Goal: Information Seeking & Learning: Learn about a topic

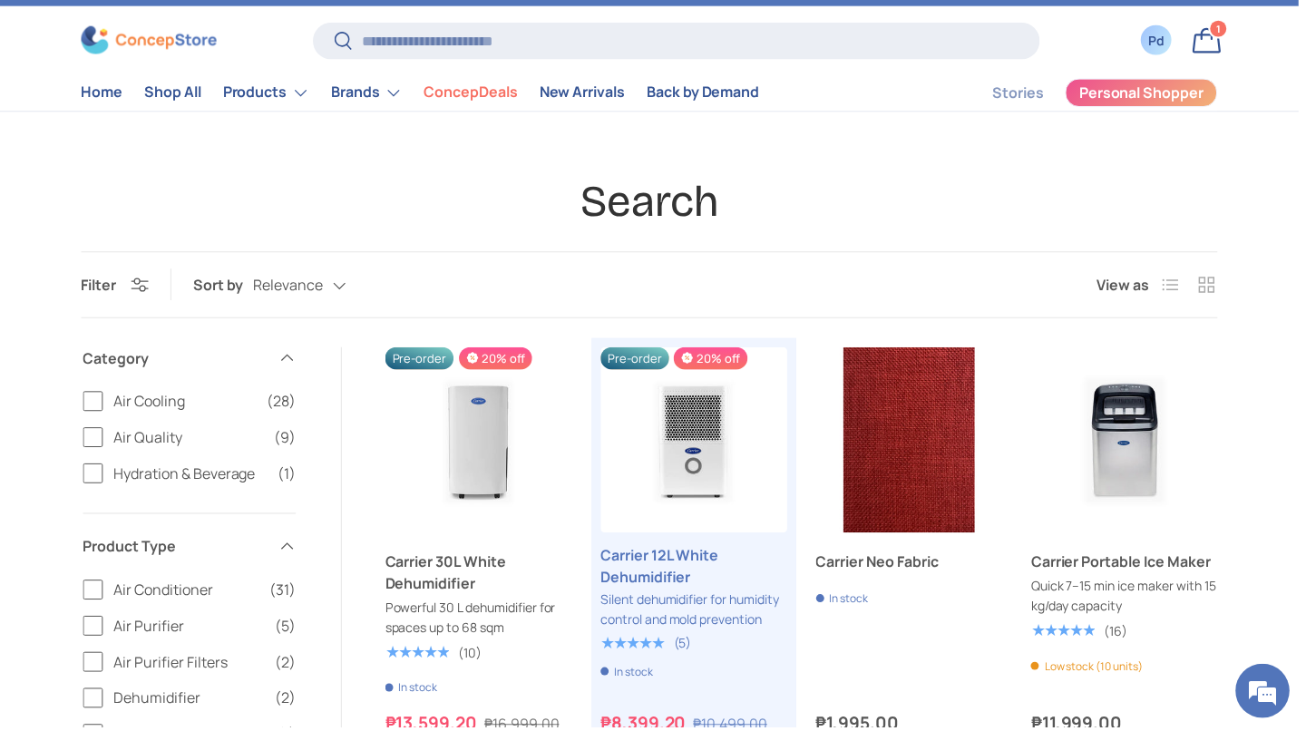
click at [1205, 52] on link "Bag 1 1 item" at bounding box center [1213, 41] width 40 height 40
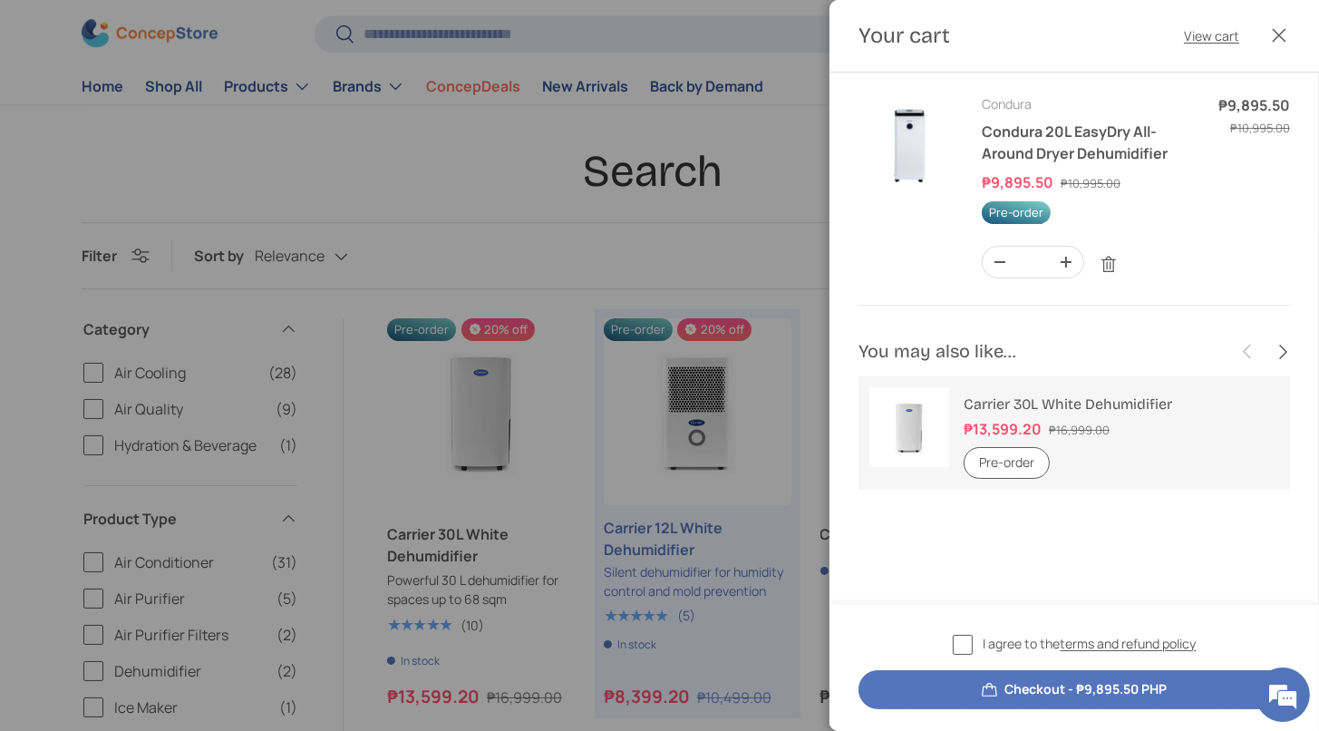
click at [895, 180] on img "Your cart" at bounding box center [910, 145] width 102 height 102
click at [1079, 163] on link "Condura 20L EasyDry All-Around Dryer Dehumidifier" at bounding box center [1075, 143] width 186 height 42
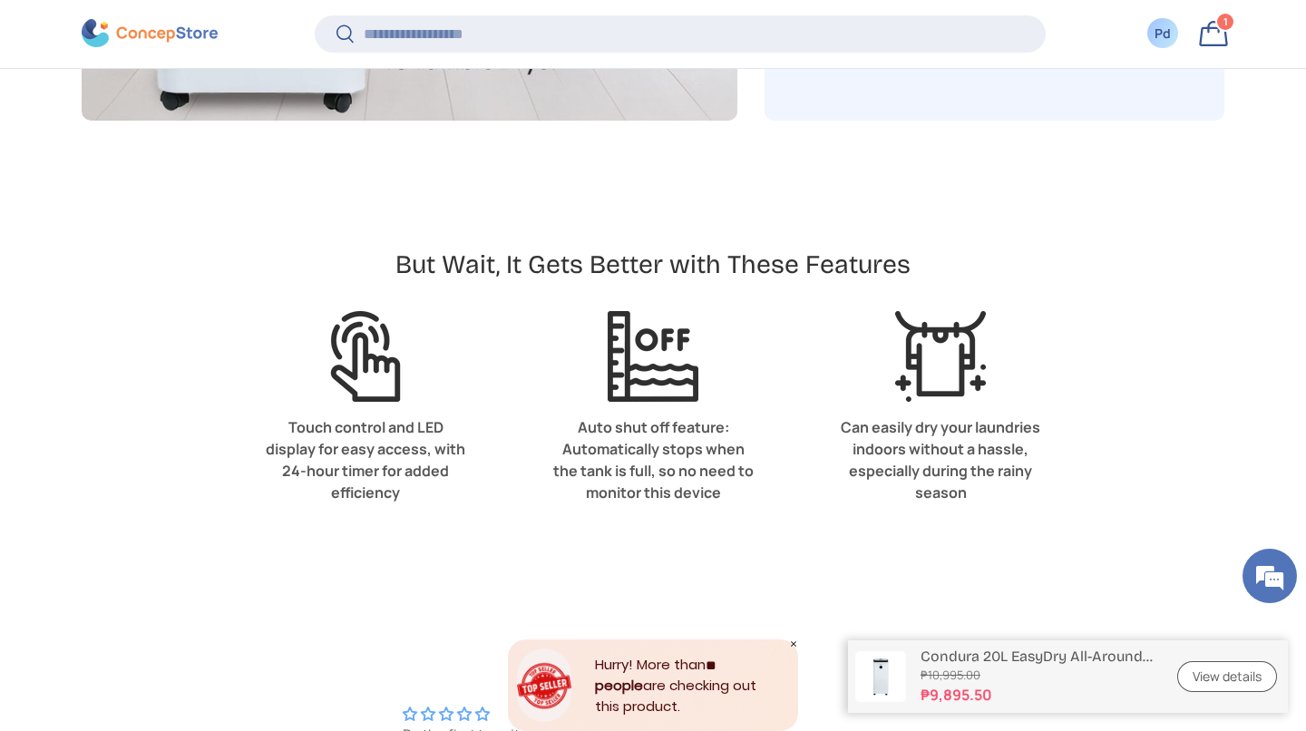
scroll to position [4771, 7413]
click at [1219, 667] on link "View details" at bounding box center [1227, 677] width 100 height 32
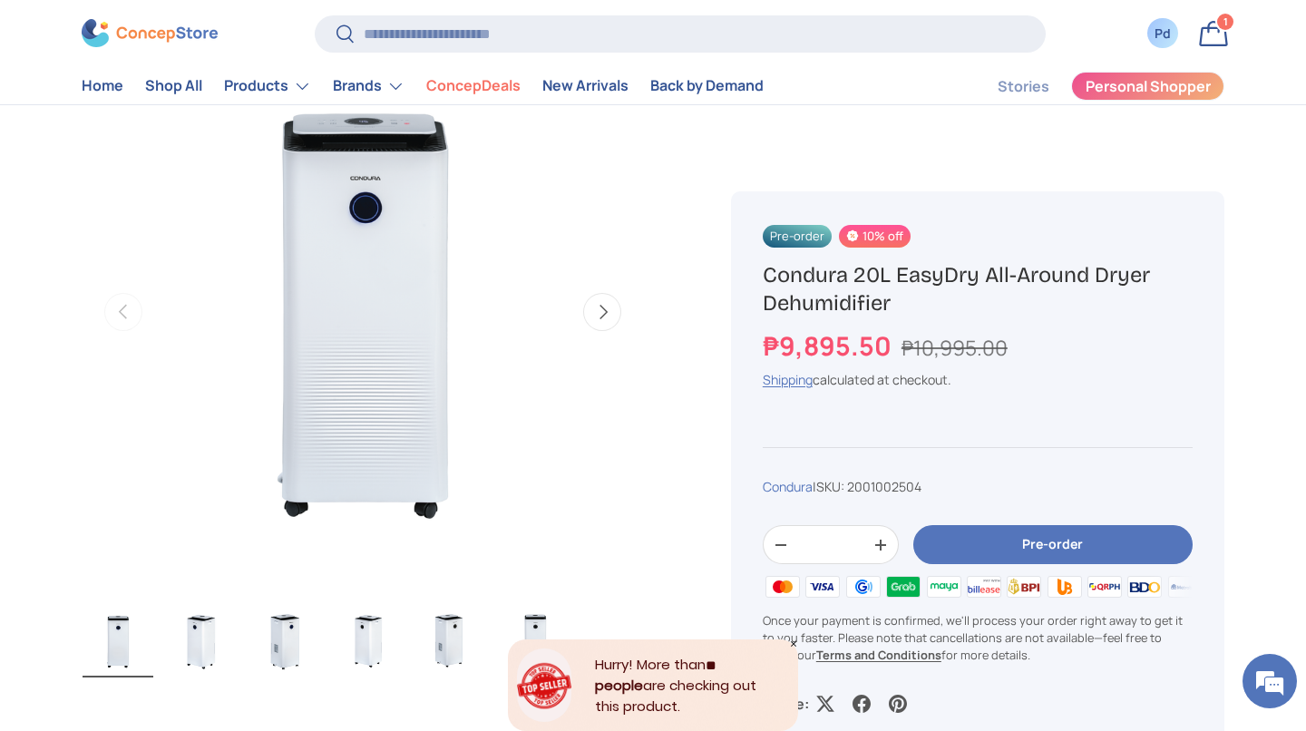
scroll to position [649, 0]
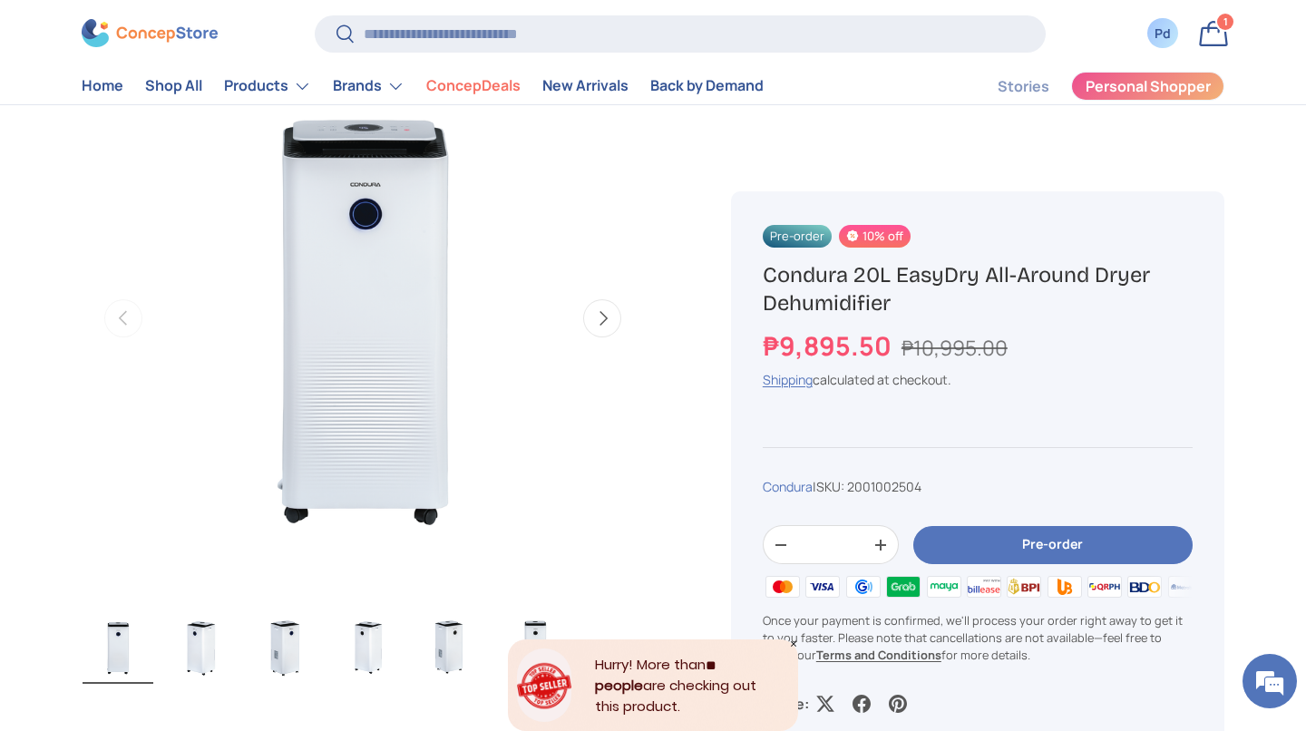
click at [585, 337] on button "Next" at bounding box center [602, 318] width 38 height 38
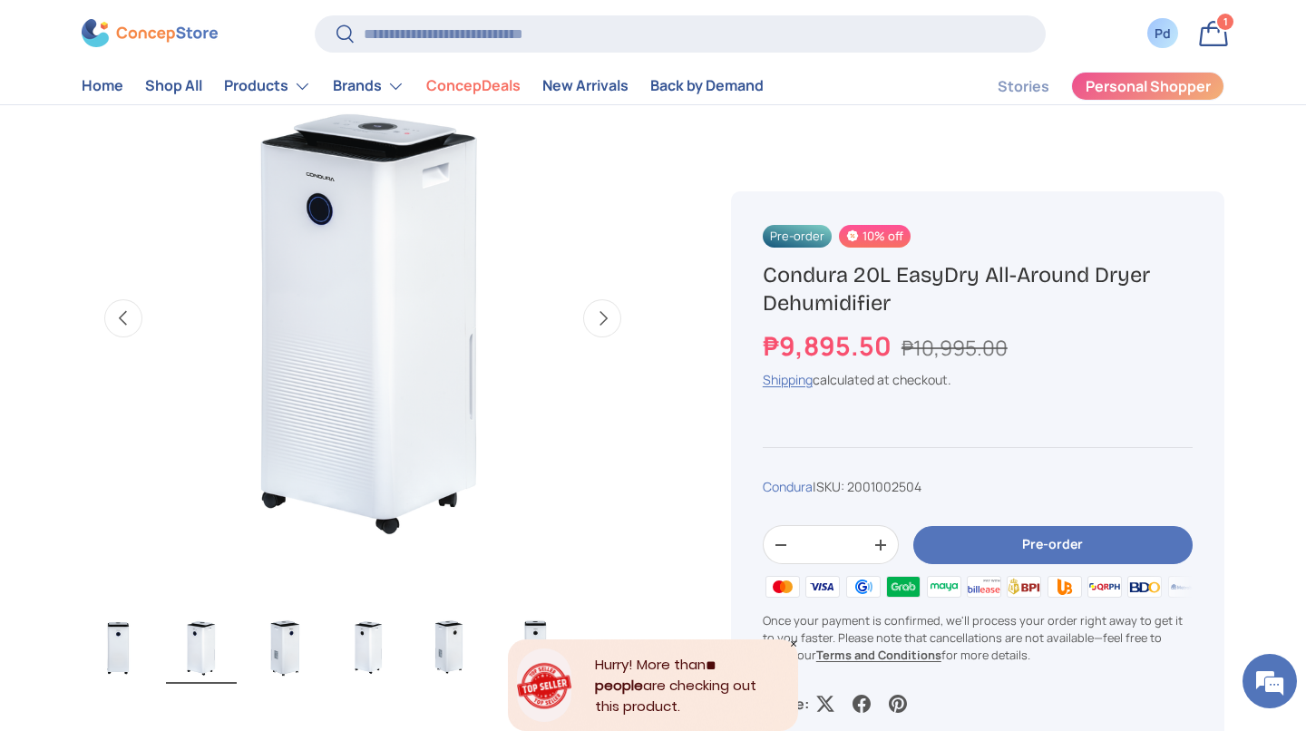
click at [591, 337] on button "Next" at bounding box center [602, 318] width 38 height 38
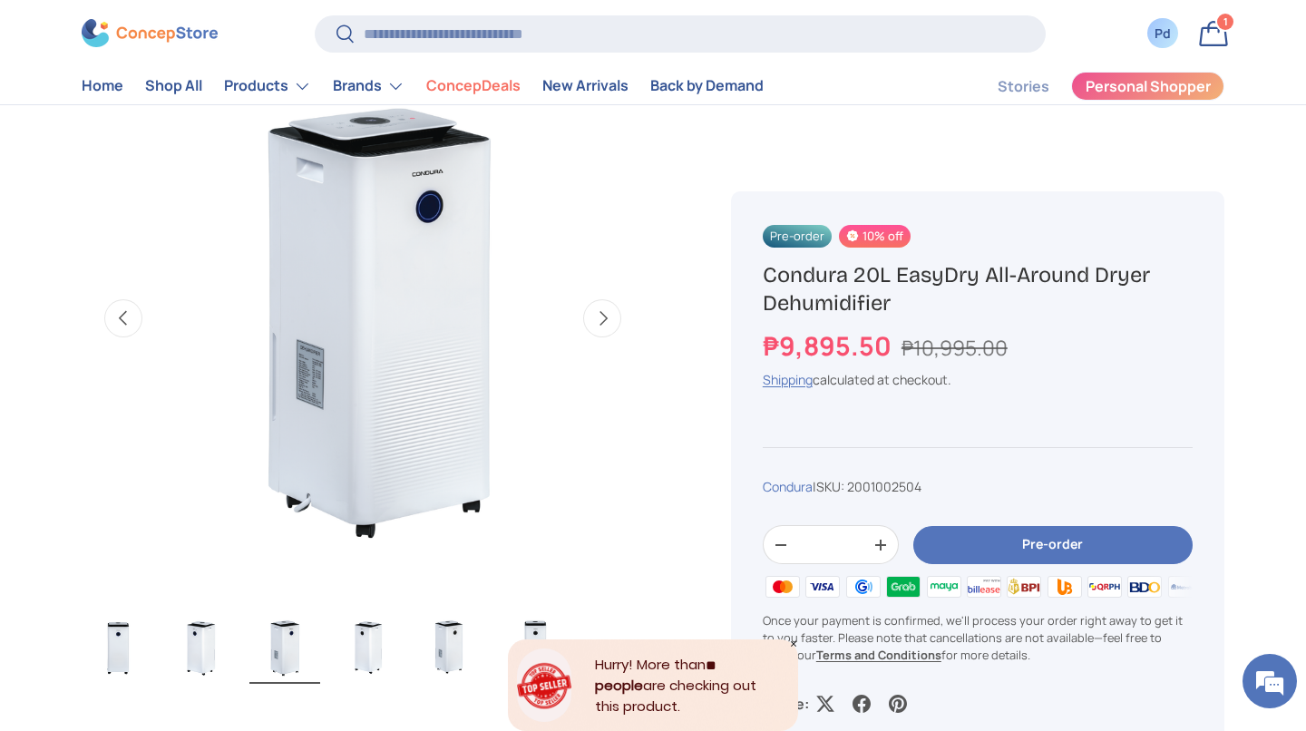
click at [592, 337] on button "Next" at bounding box center [602, 318] width 38 height 38
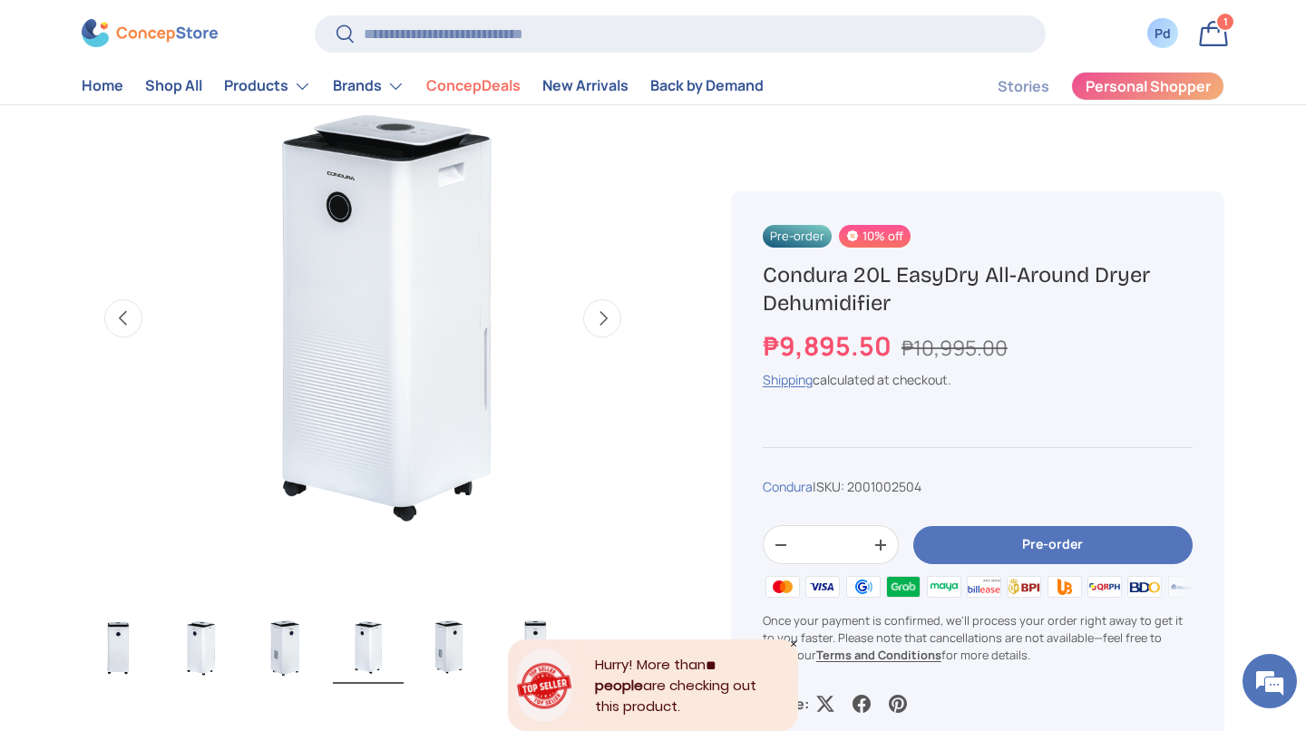
click at [594, 337] on button "Next" at bounding box center [602, 318] width 38 height 38
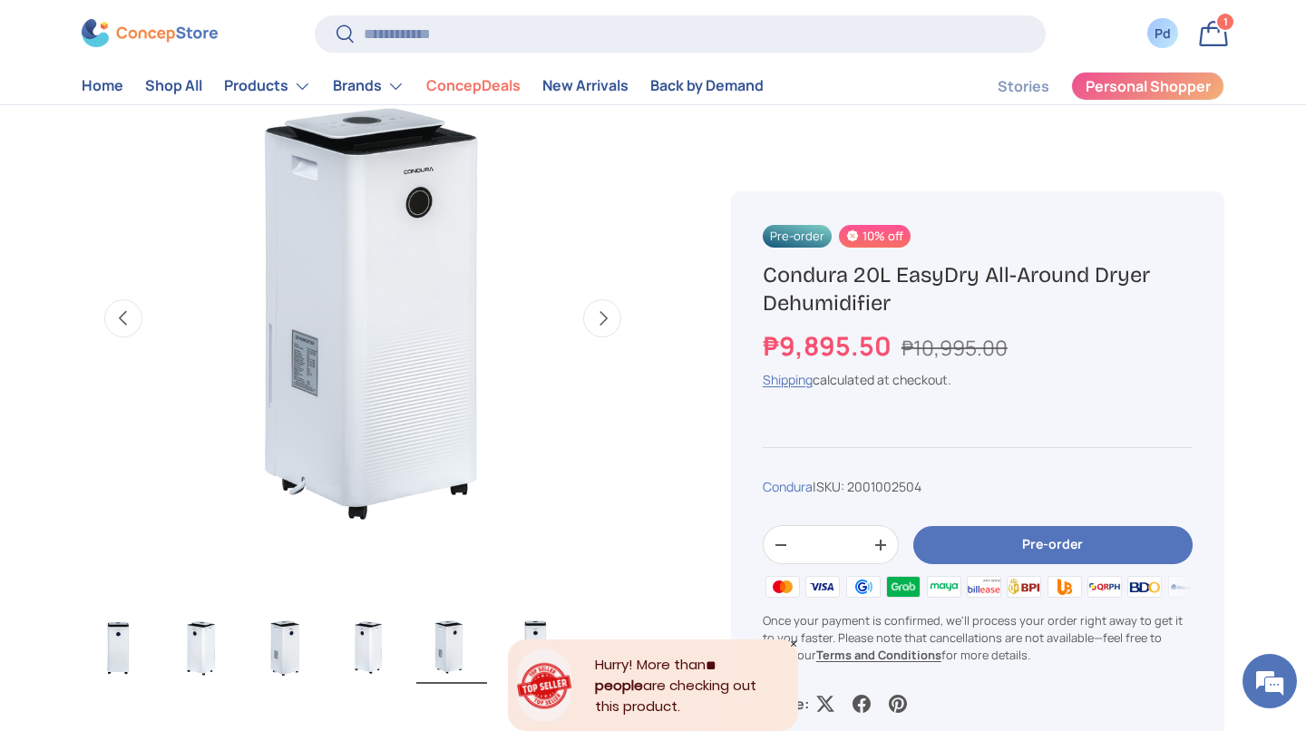
click at [589, 337] on button "Next" at bounding box center [602, 318] width 38 height 38
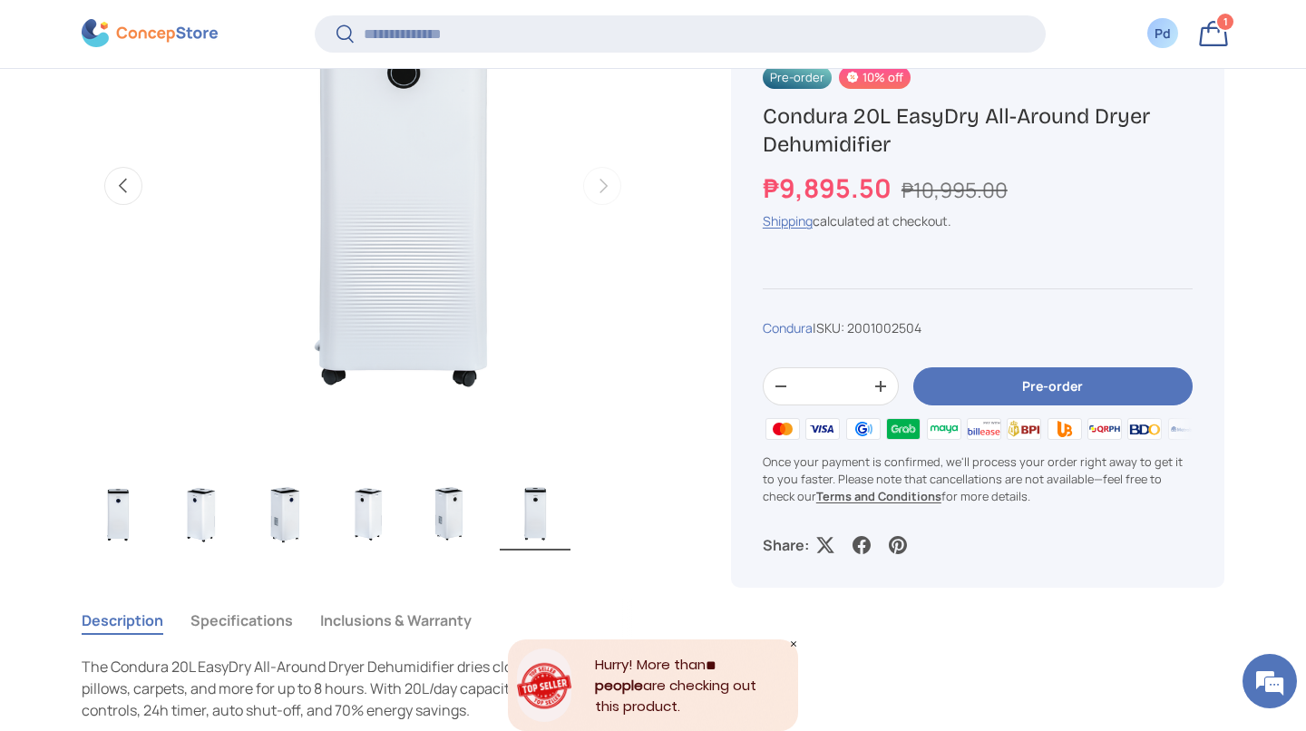
scroll to position [835, 0]
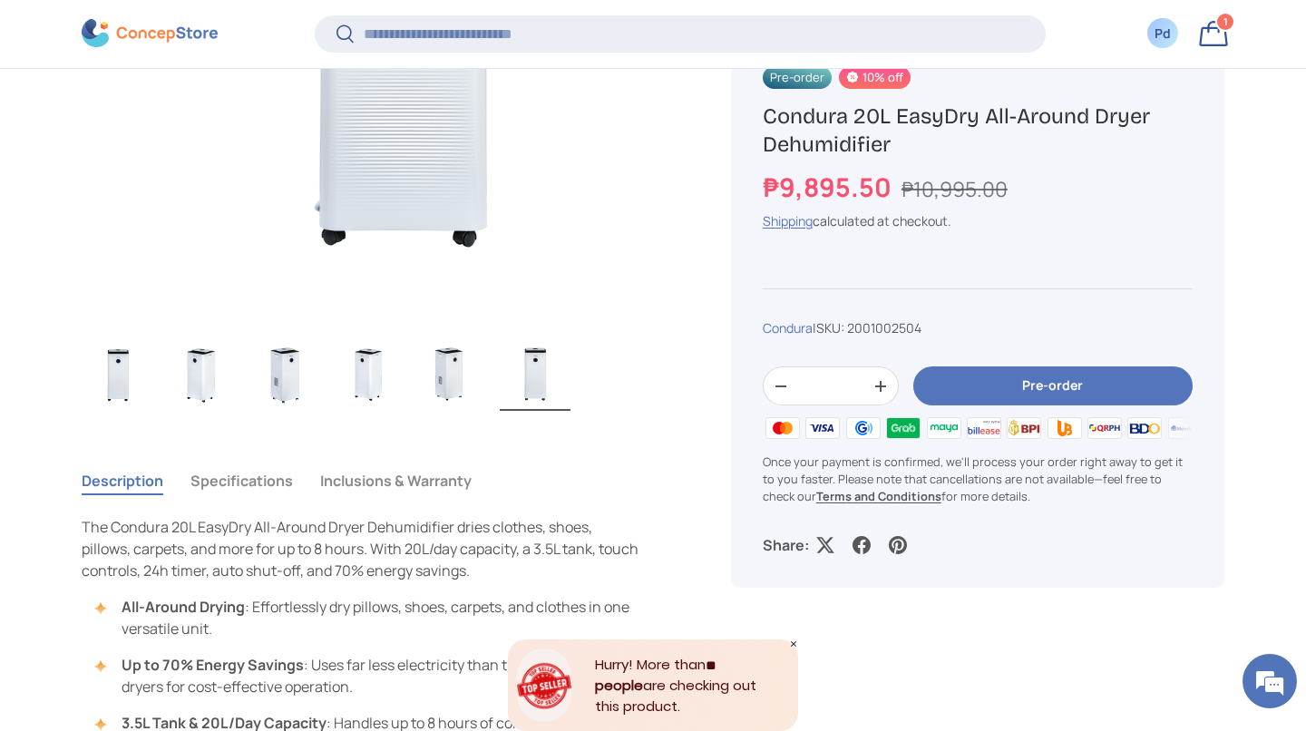
click at [293, 501] on button "Specifications" at bounding box center [241, 481] width 102 height 42
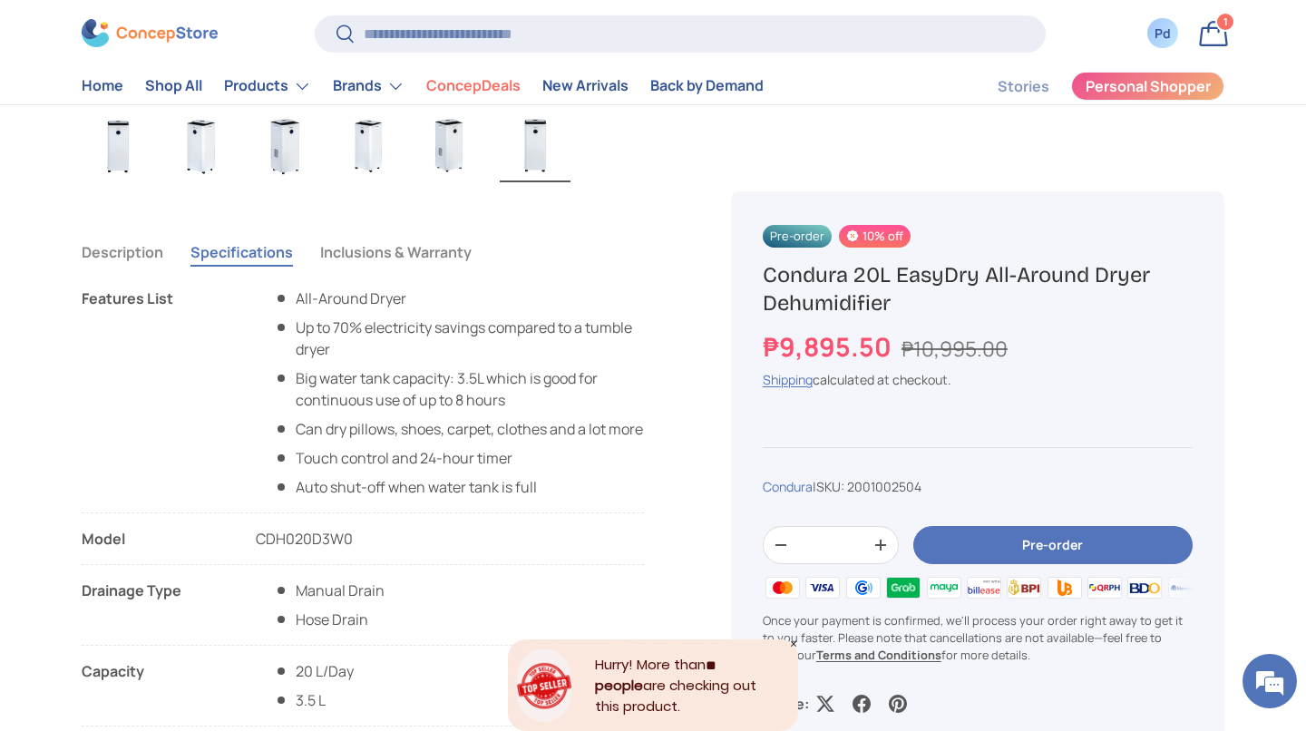
scroll to position [1144, 0]
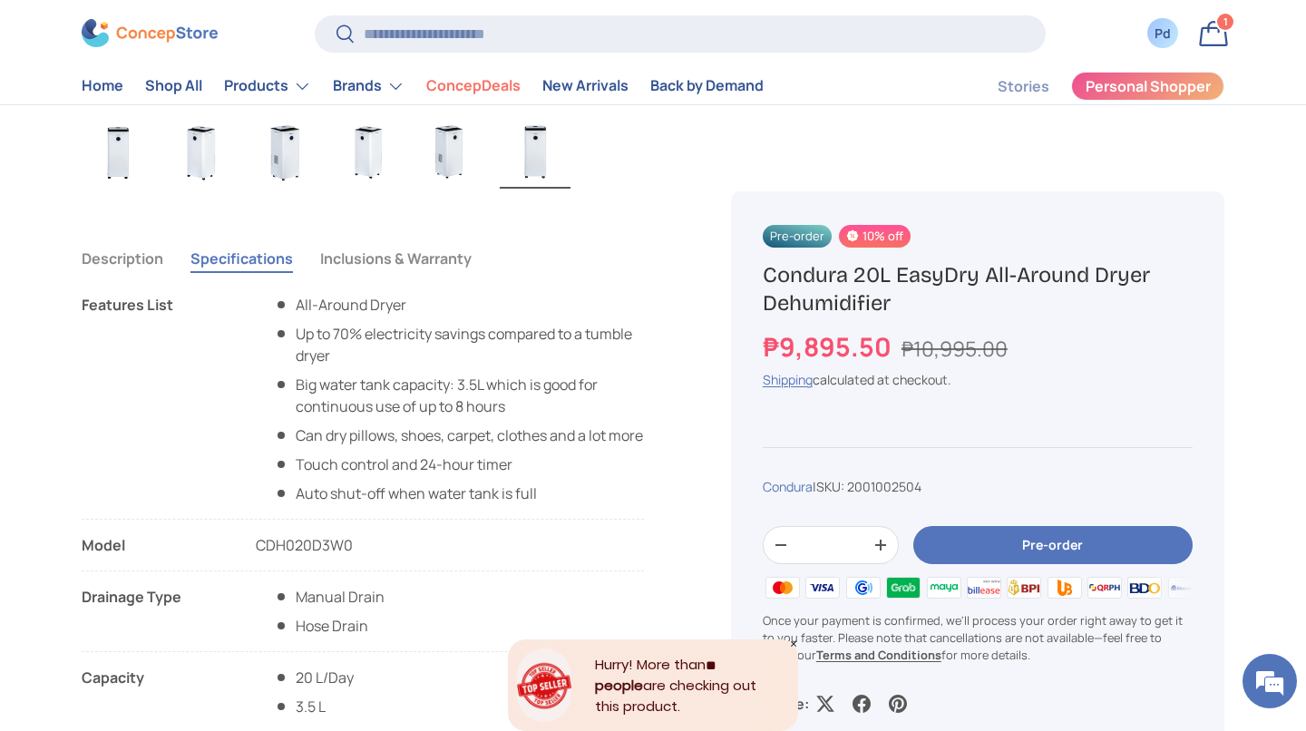
click at [132, 279] on button "Description" at bounding box center [123, 259] width 82 height 42
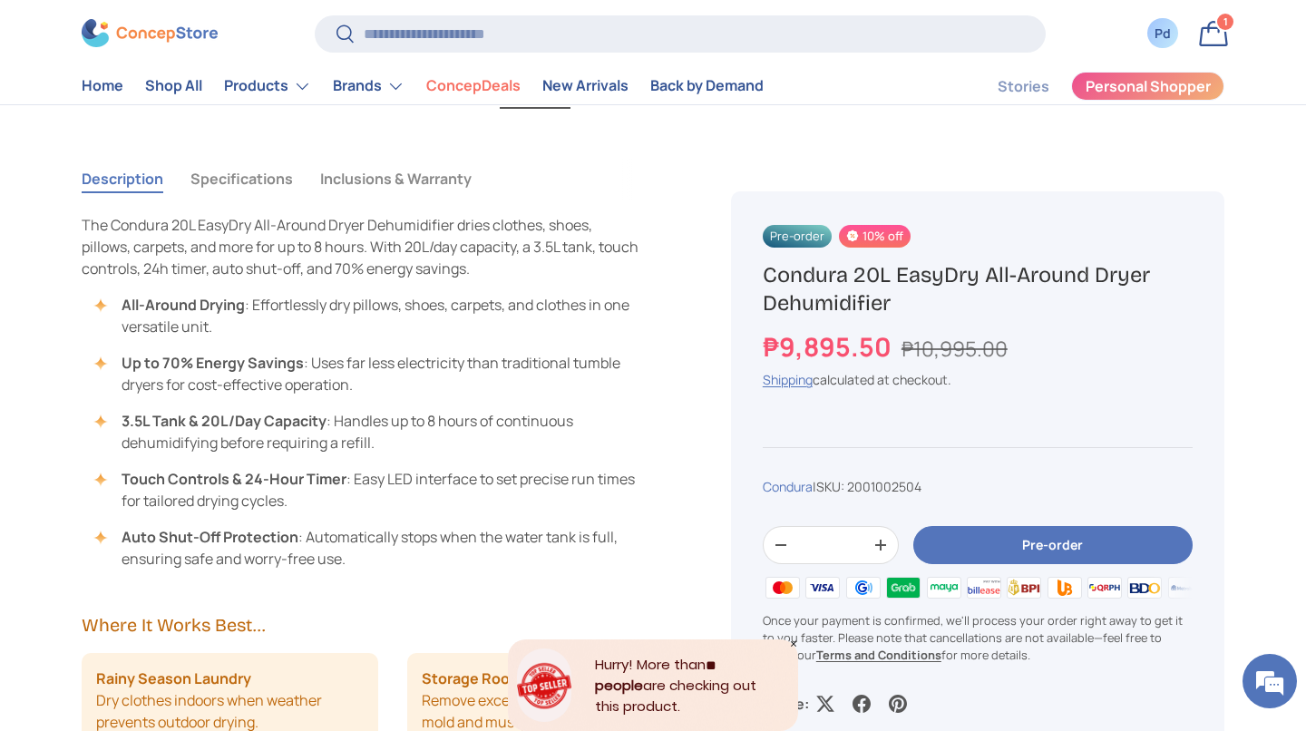
scroll to position [1200, 0]
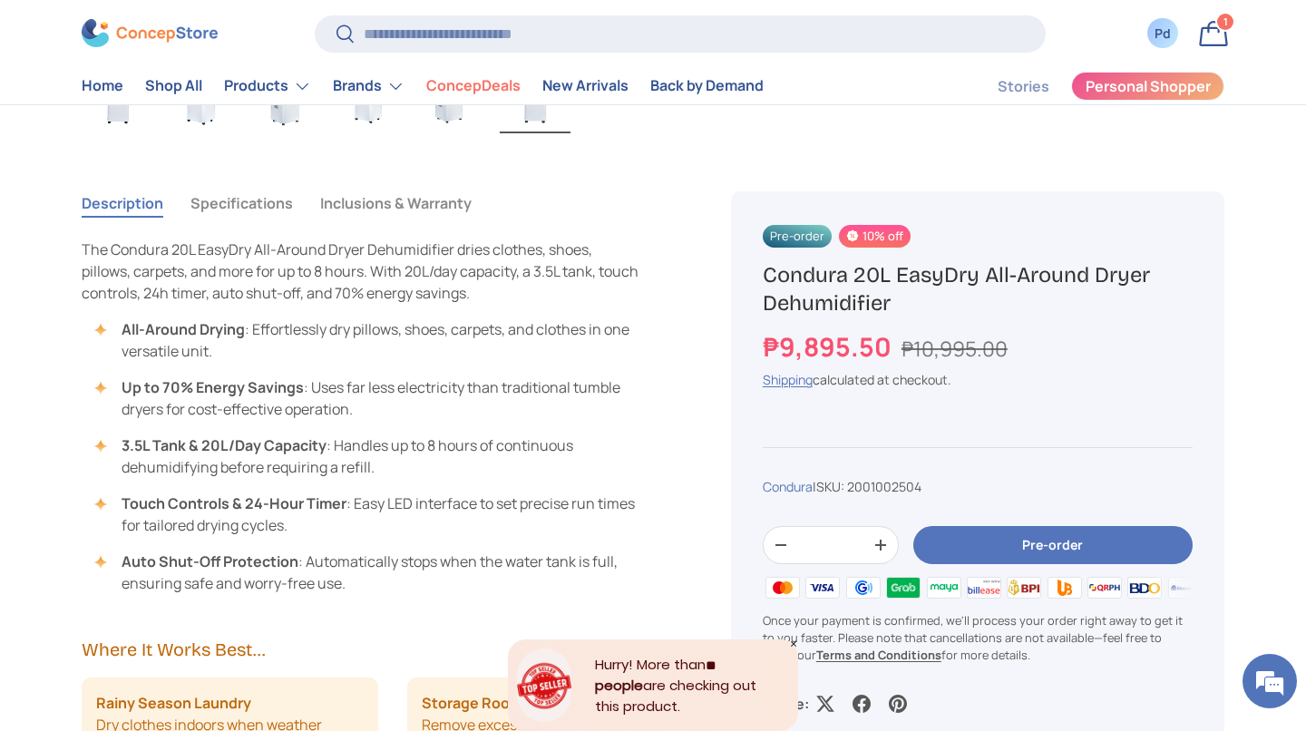
click at [276, 224] on button "Specifications" at bounding box center [241, 203] width 102 height 42
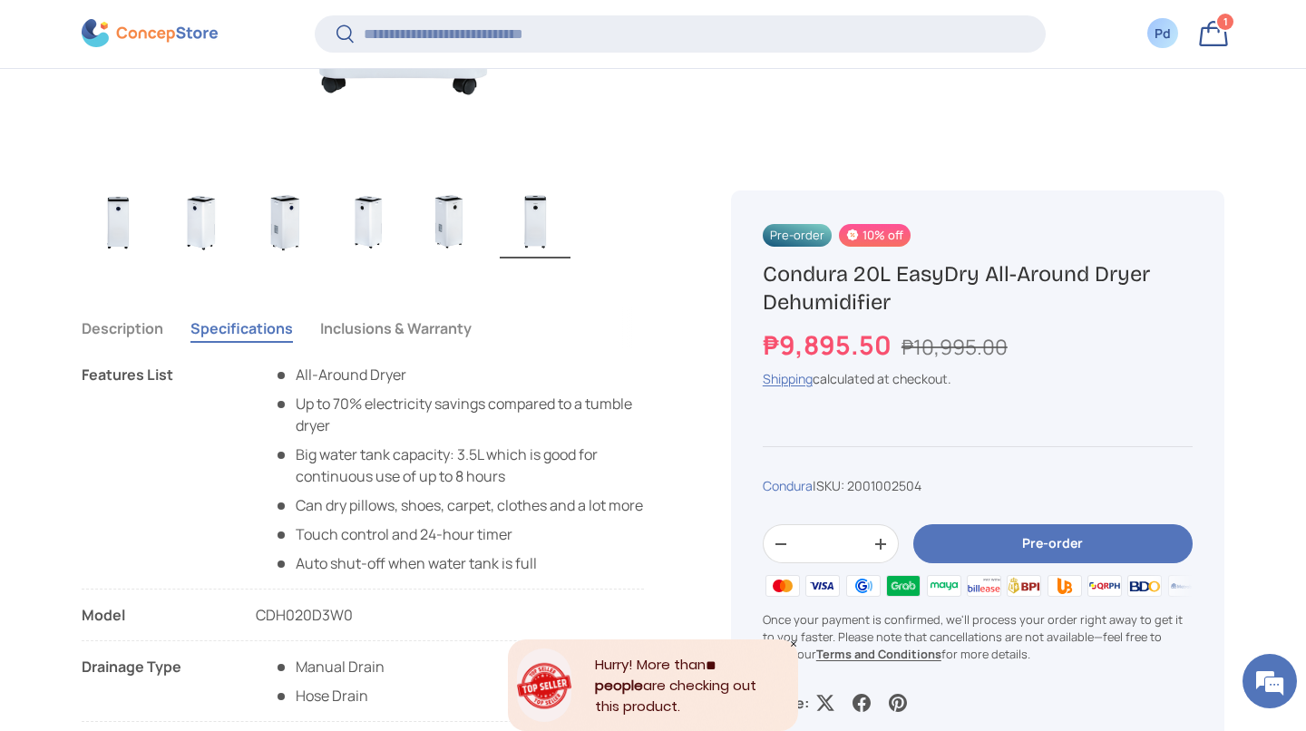
scroll to position [1116, 0]
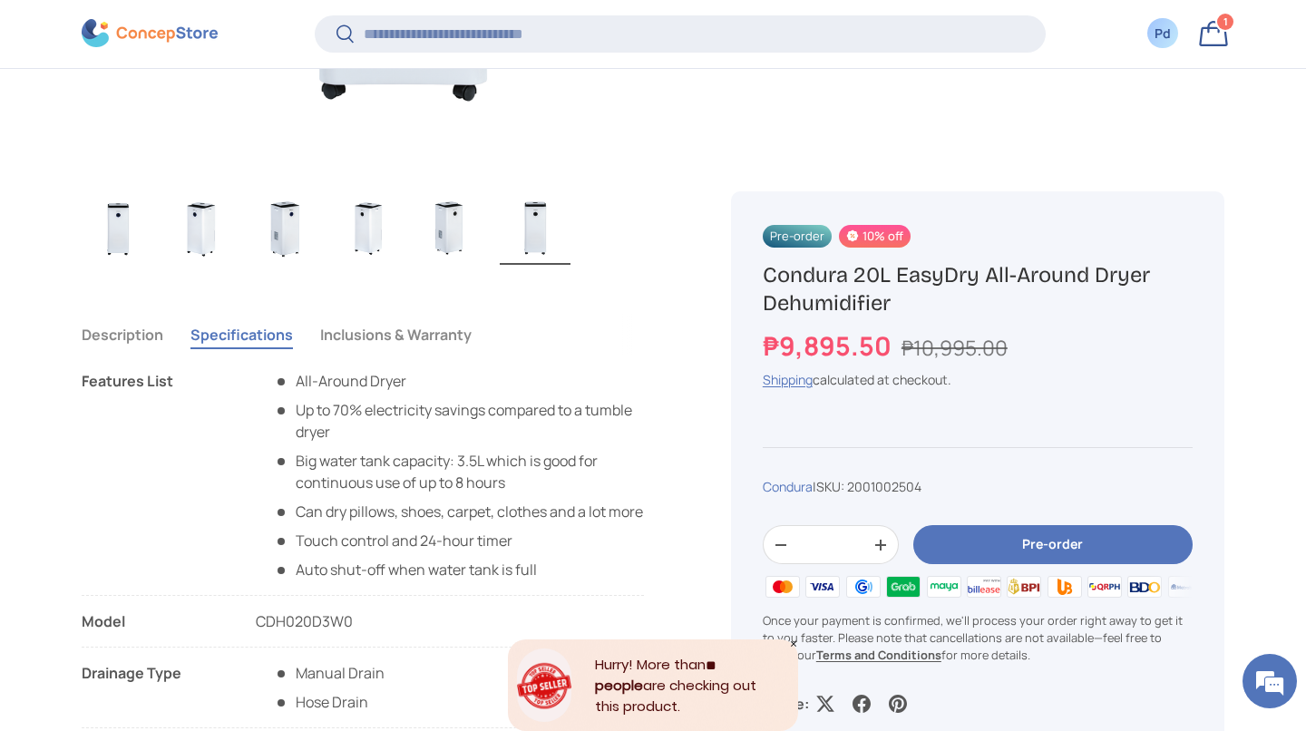
click at [147, 354] on button "Description" at bounding box center [123, 335] width 82 height 42
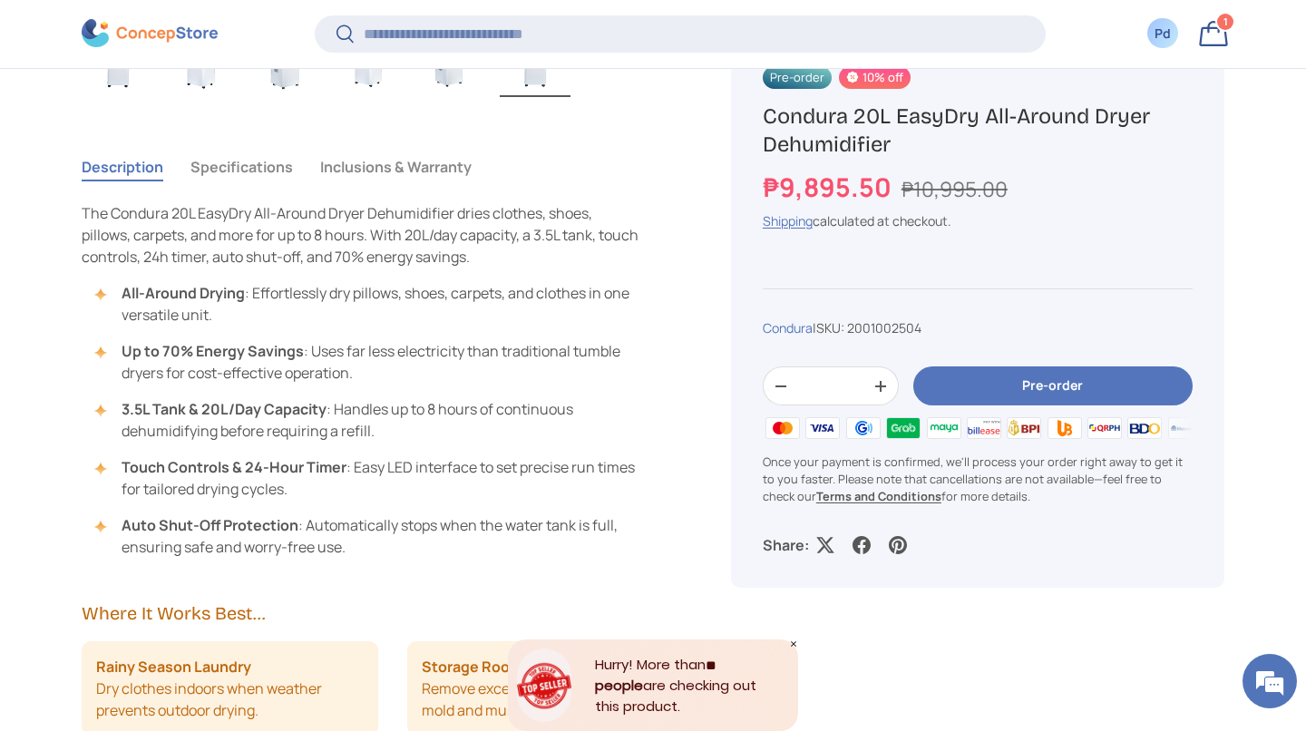
click at [293, 188] on button "Specifications" at bounding box center [241, 167] width 102 height 42
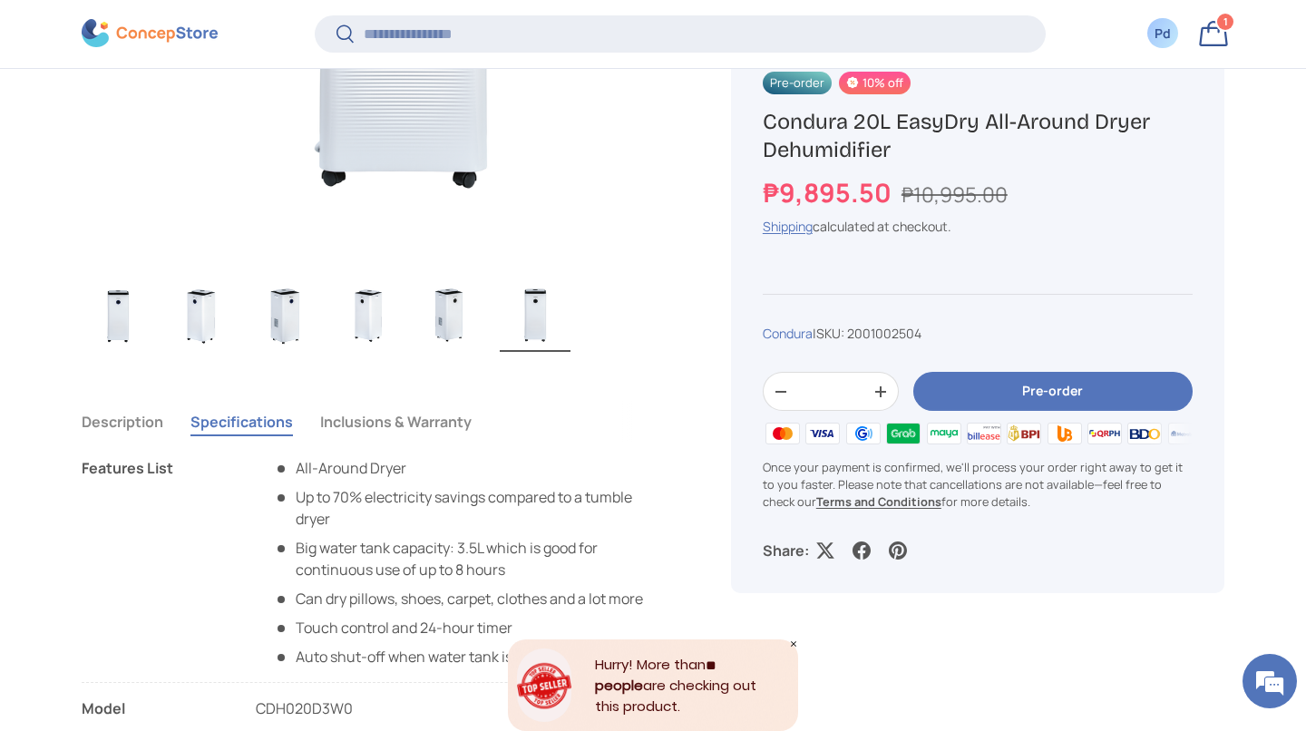
click at [472, 443] on button "Inclusions & Warranty" at bounding box center [395, 422] width 151 height 42
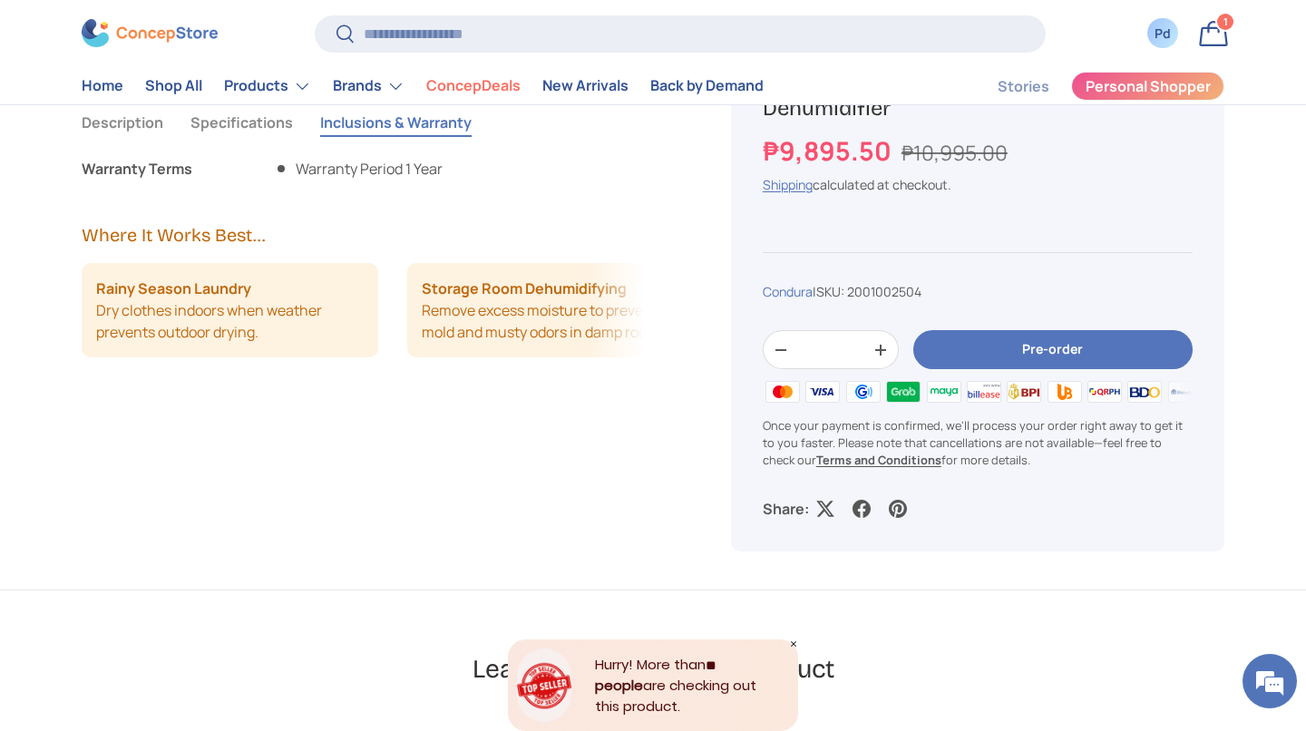
scroll to position [1285, 0]
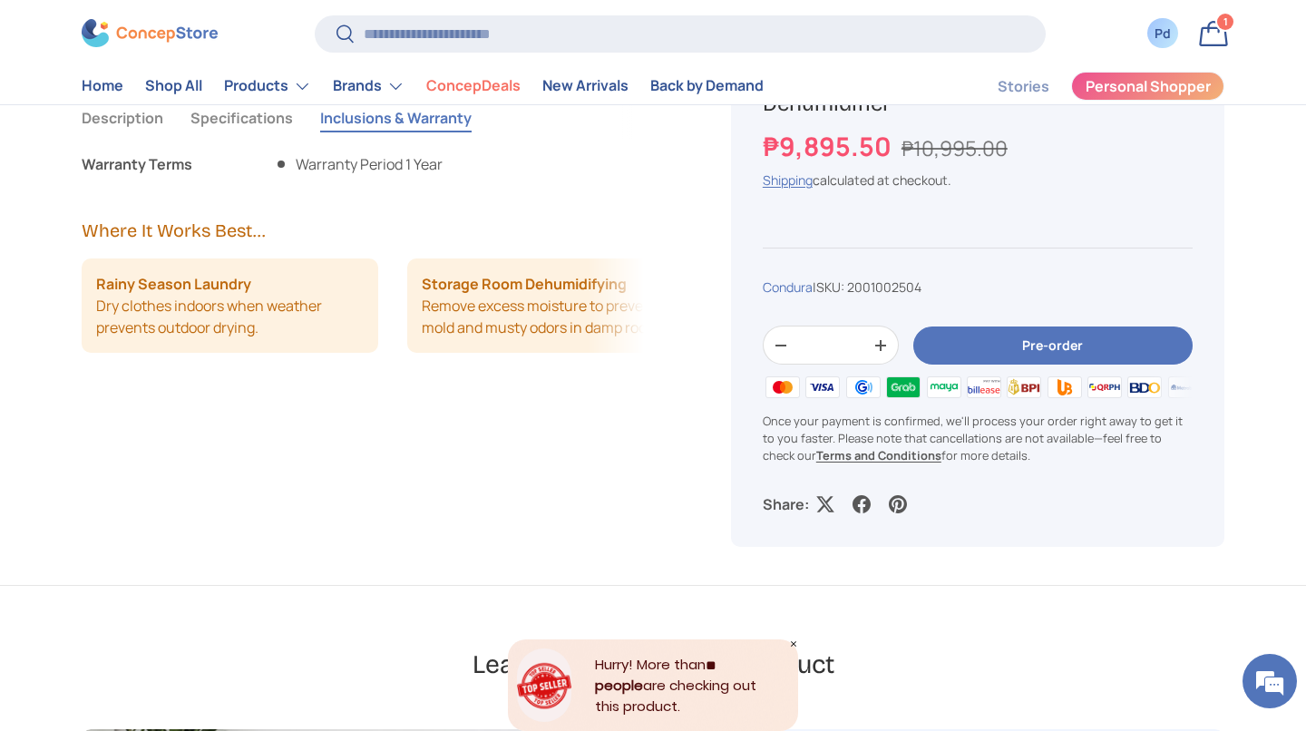
click at [143, 139] on button "Description" at bounding box center [123, 118] width 82 height 42
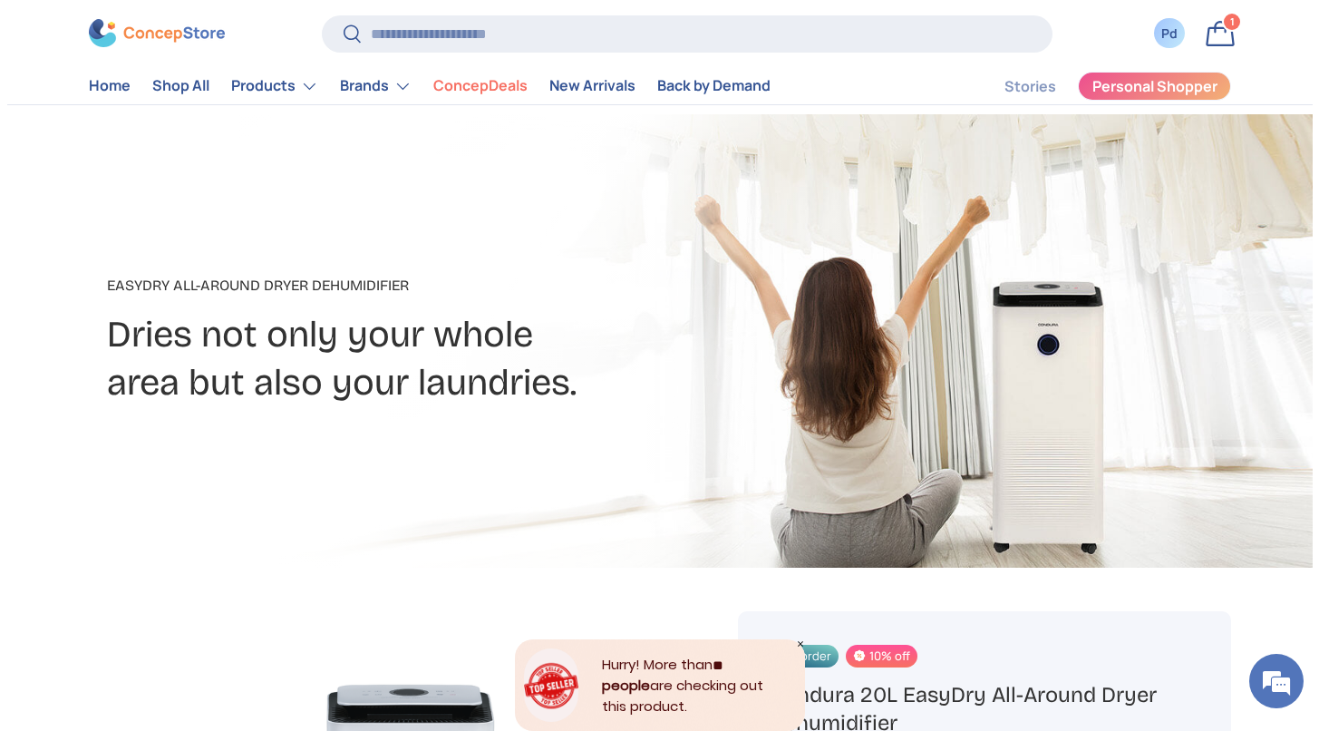
scroll to position [0, 0]
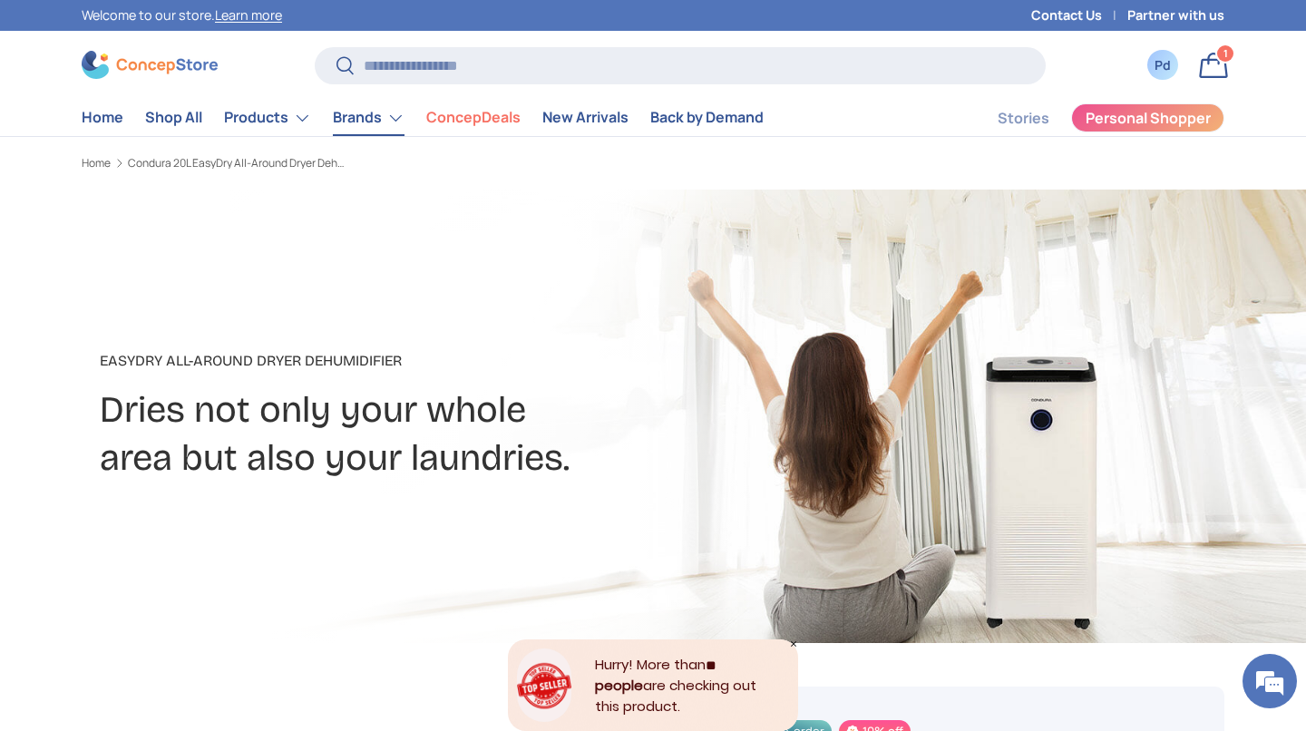
click at [404, 136] on link "Brands" at bounding box center [369, 118] width 72 height 36
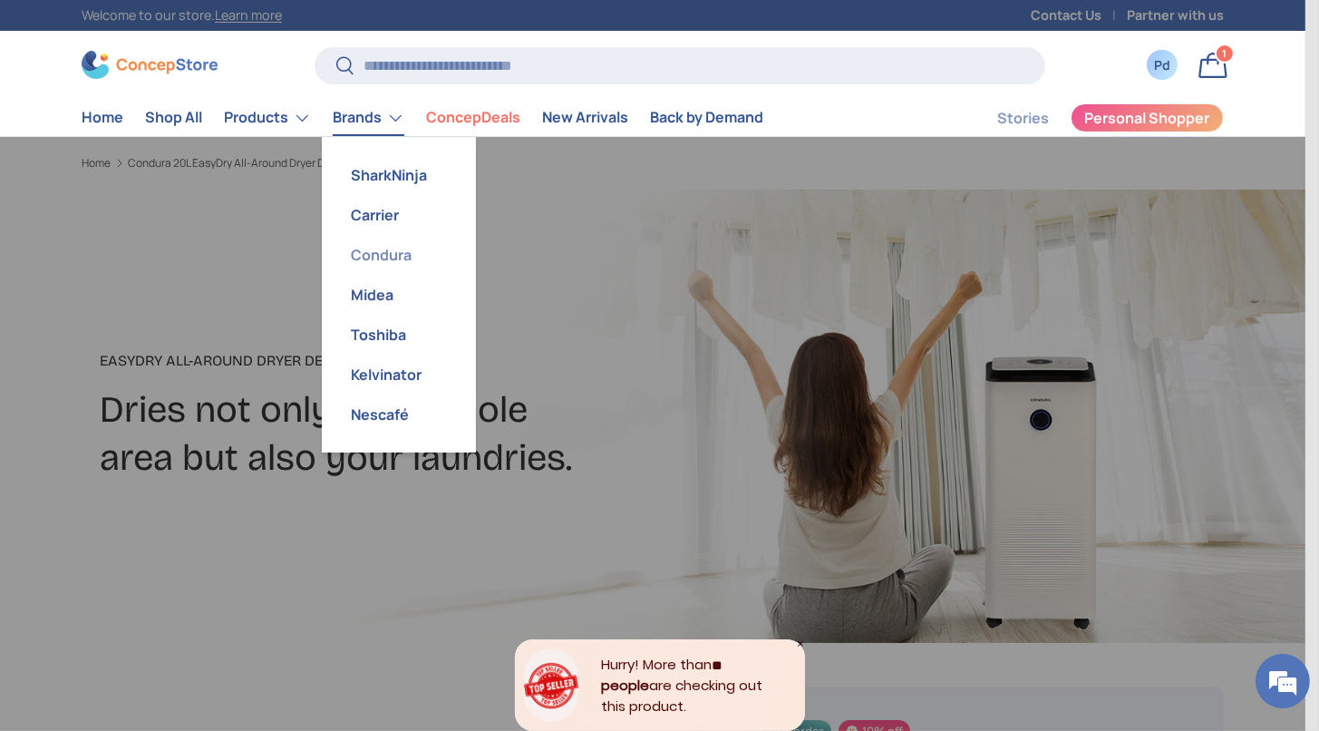
click at [465, 275] on link "Condura" at bounding box center [399, 255] width 132 height 40
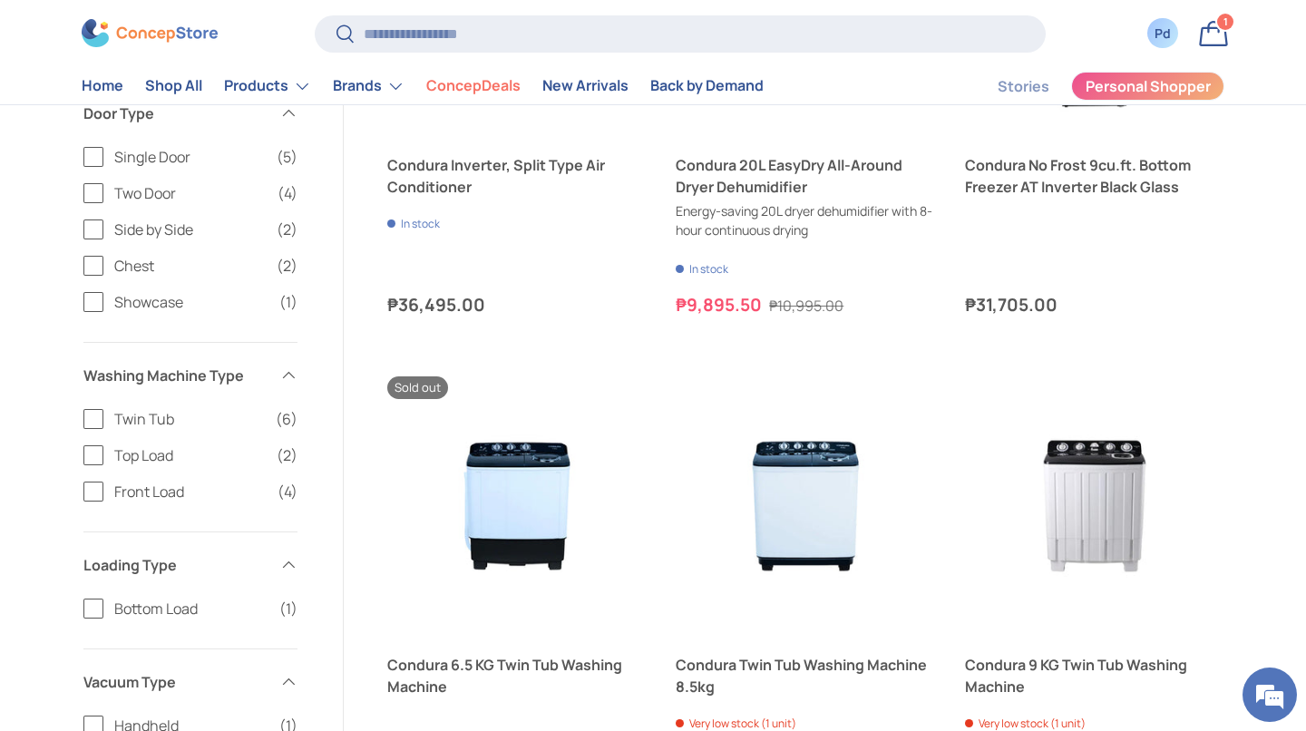
scroll to position [1348, 0]
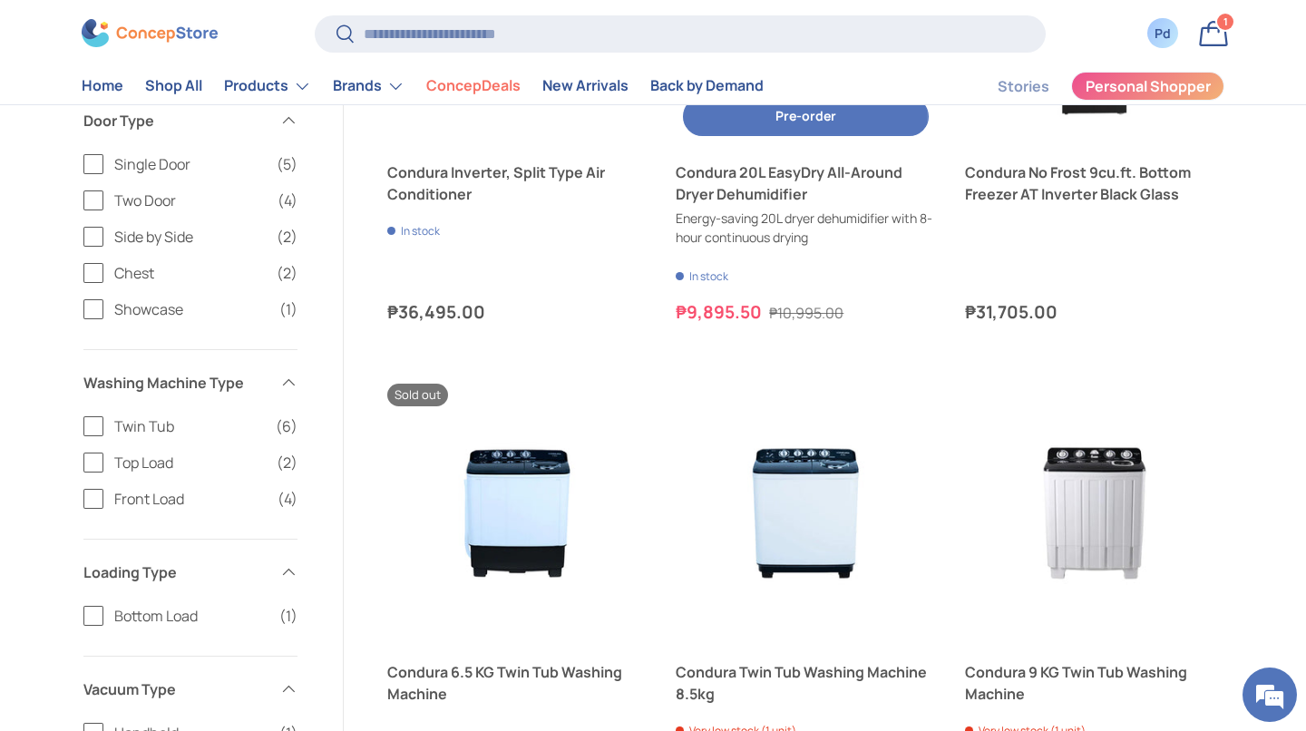
click at [861, 205] on link "Condura 20L EasyDry All-Around Dryer Dehumidifier" at bounding box center [805, 183] width 259 height 44
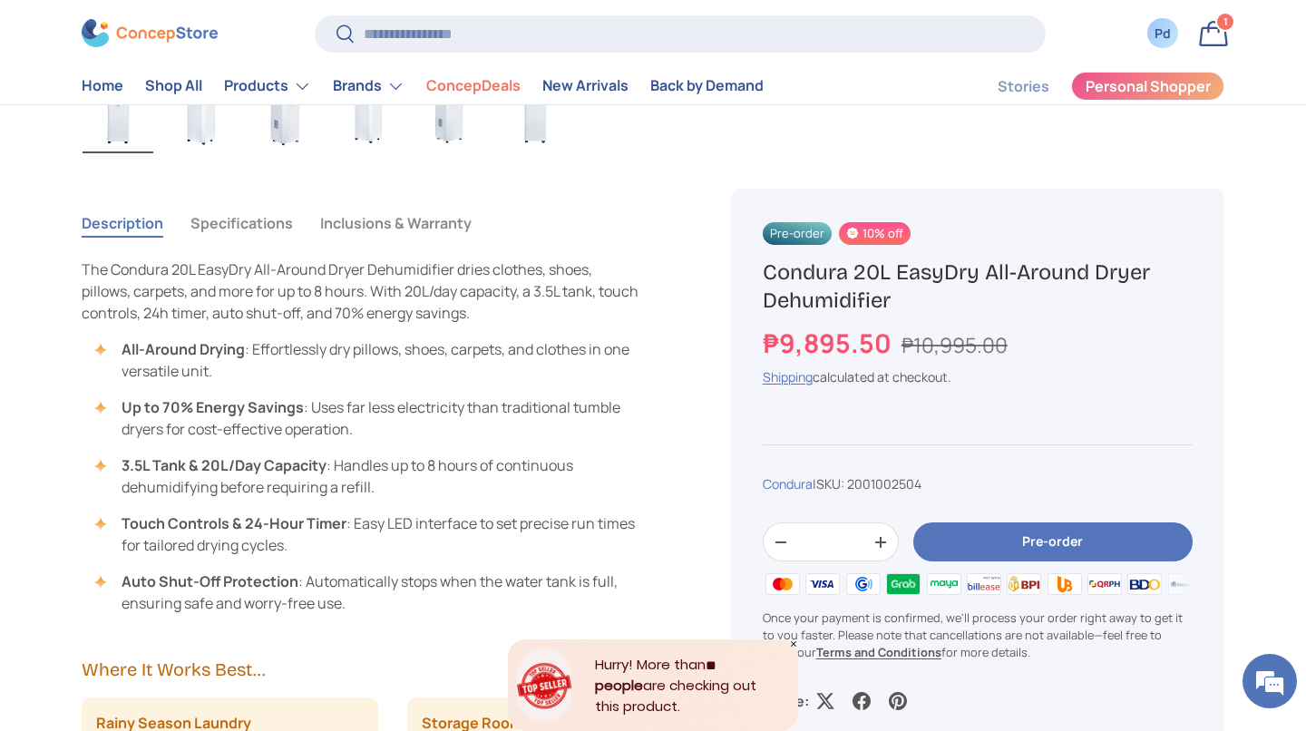
scroll to position [1182, 0]
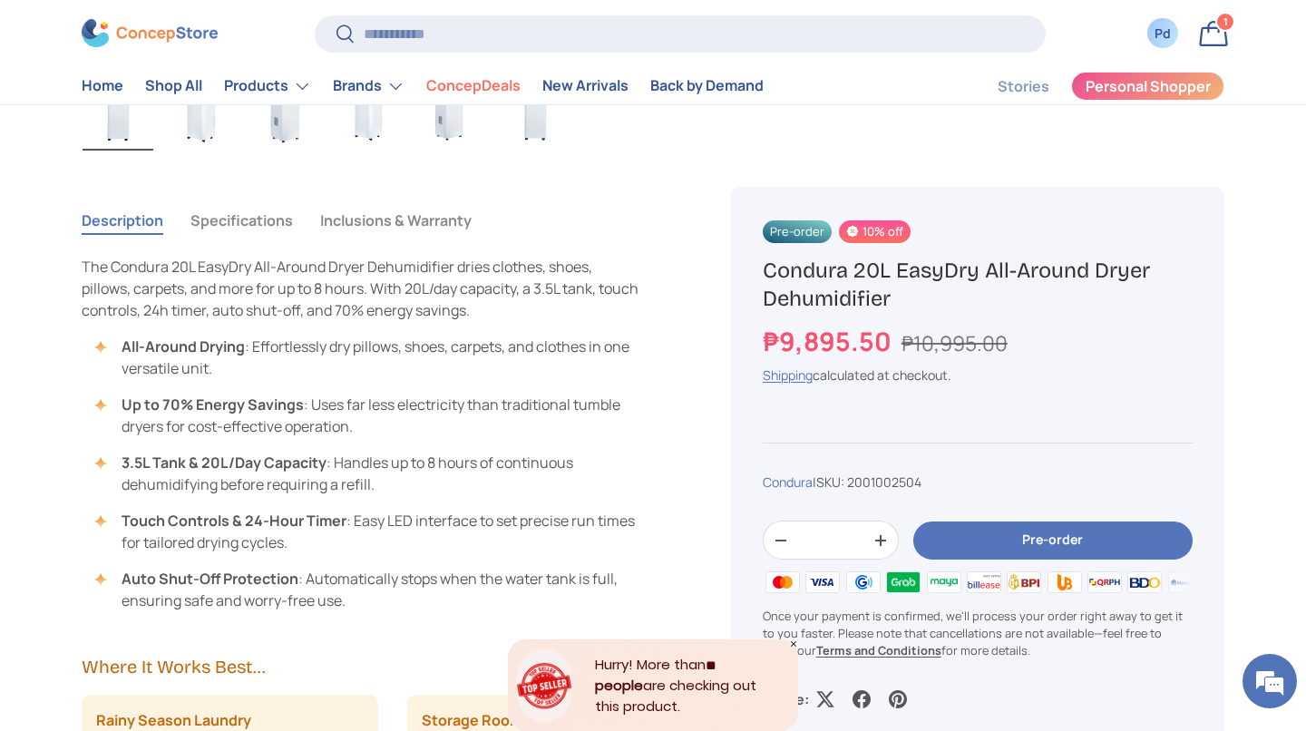
click at [278, 241] on button "Specifications" at bounding box center [241, 220] width 102 height 42
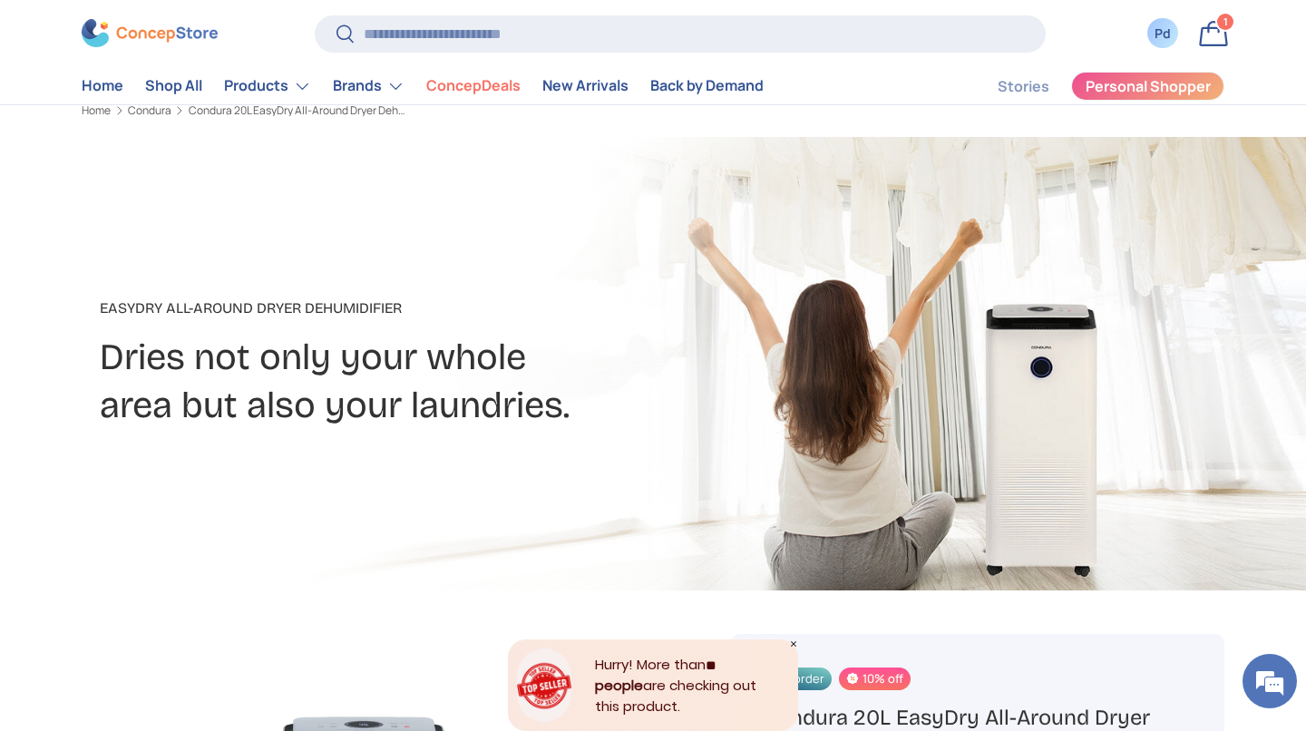
scroll to position [0, 0]
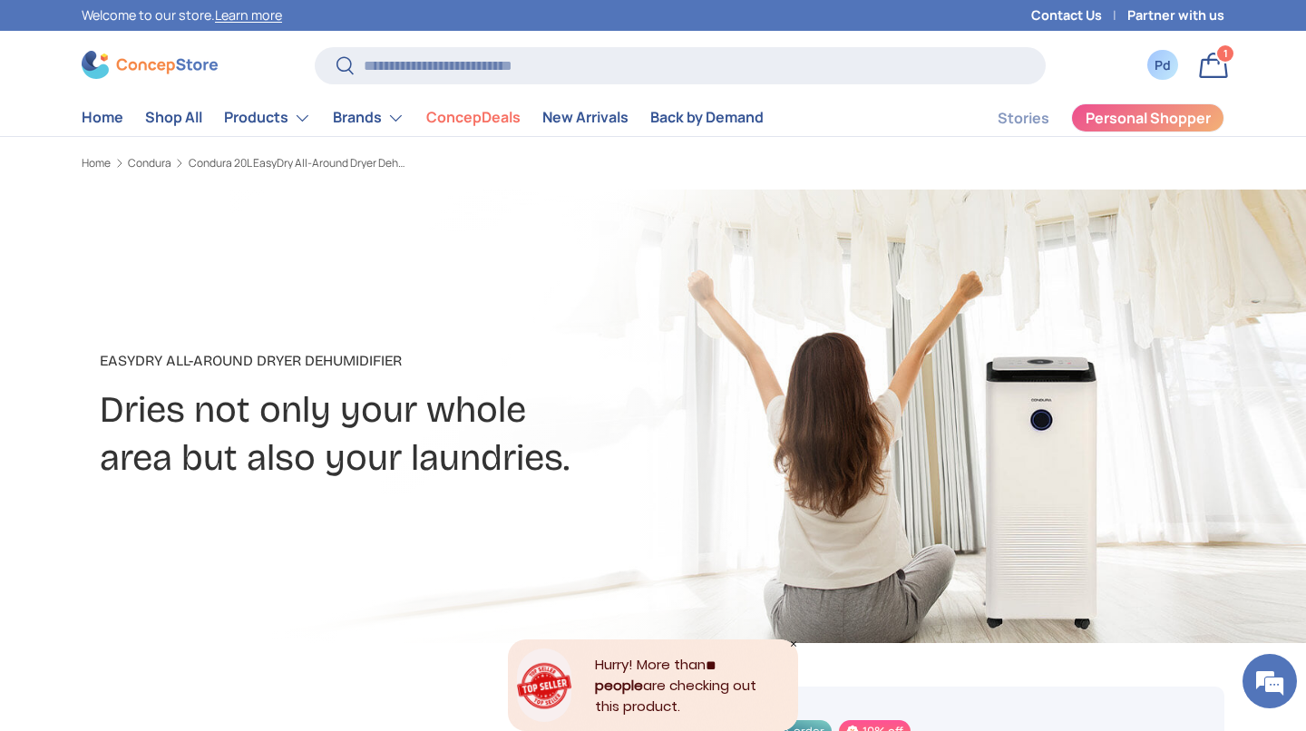
click at [524, 482] on h2 "Dries not only your whole area but also your laundries." at bounding box center [448, 433] width 696 height 95
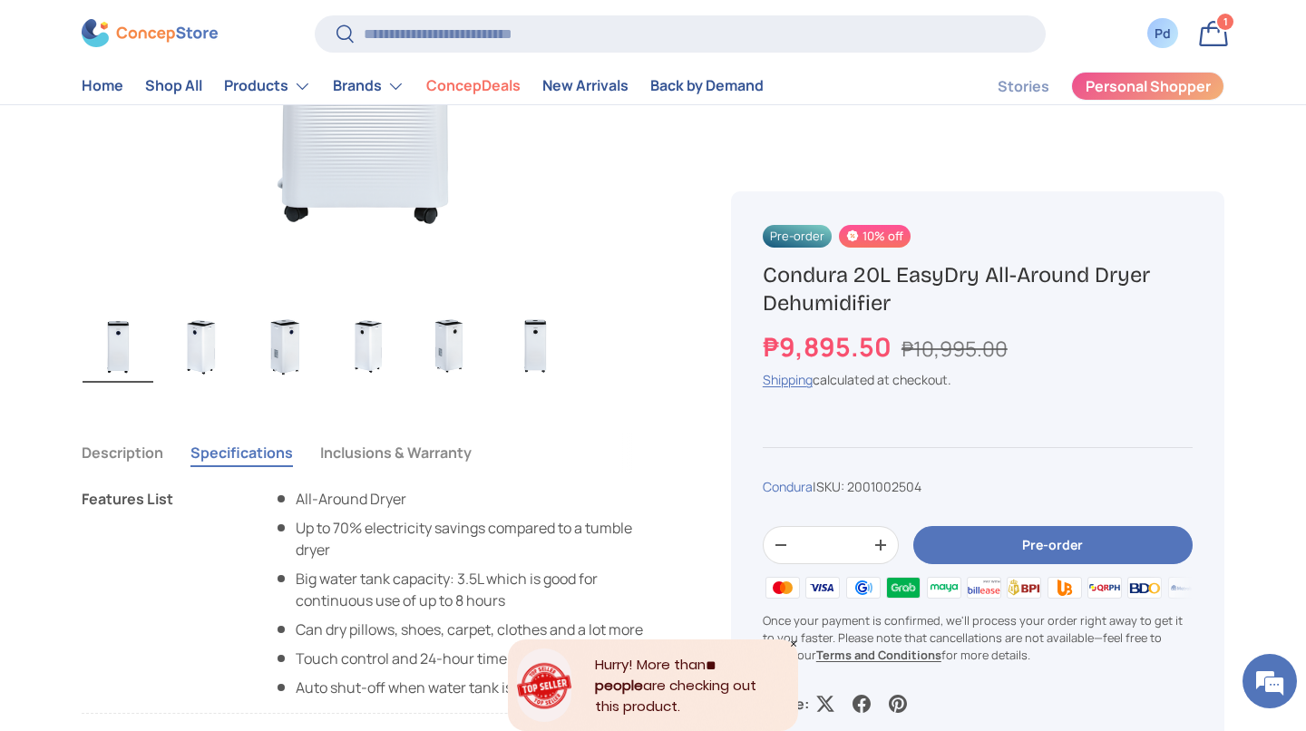
scroll to position [947, 0]
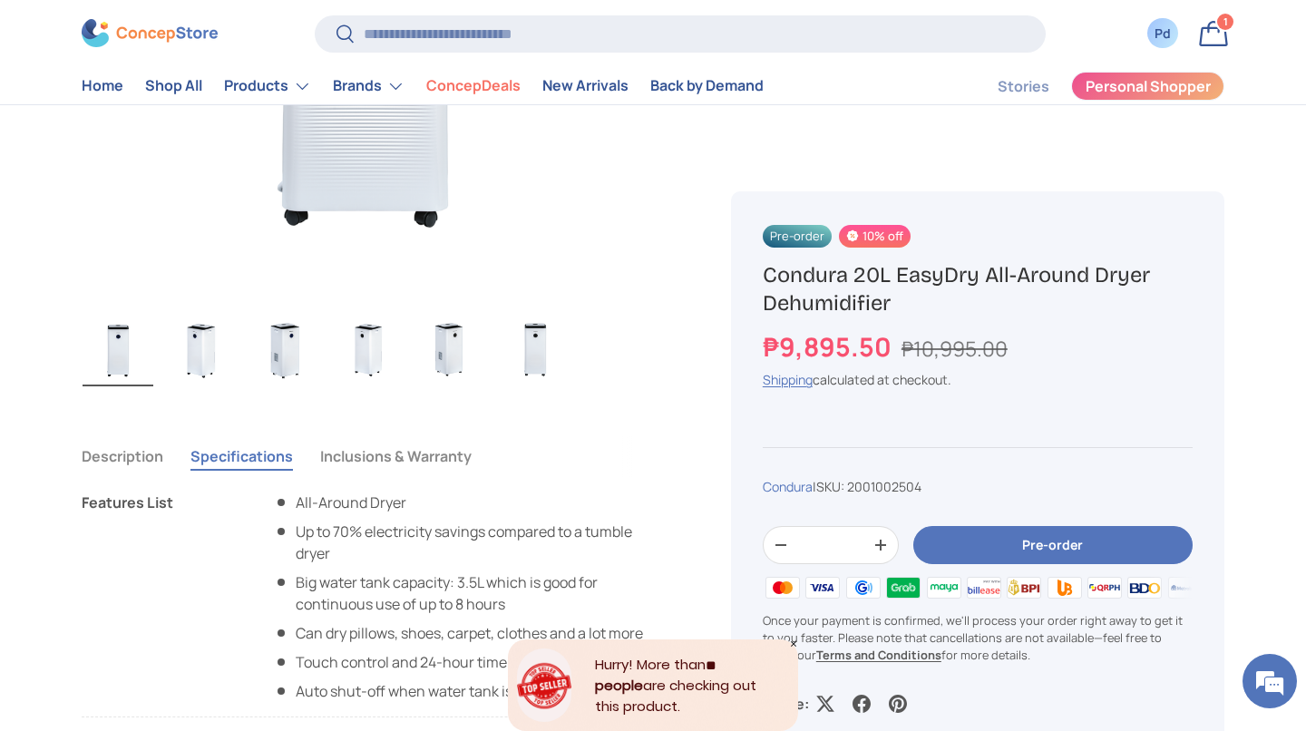
click at [288, 386] on img "Gallery Viewer" at bounding box center [284, 350] width 71 height 73
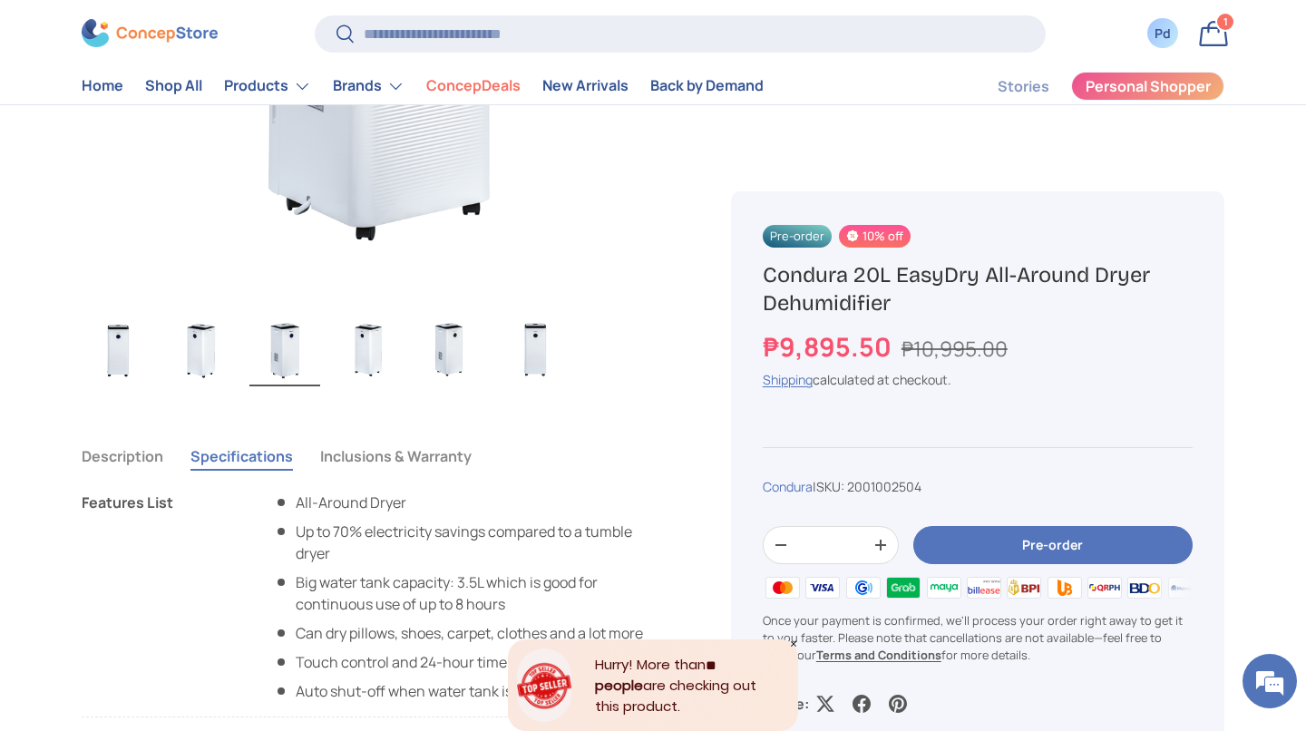
click at [373, 386] on img "Gallery Viewer" at bounding box center [368, 350] width 71 height 73
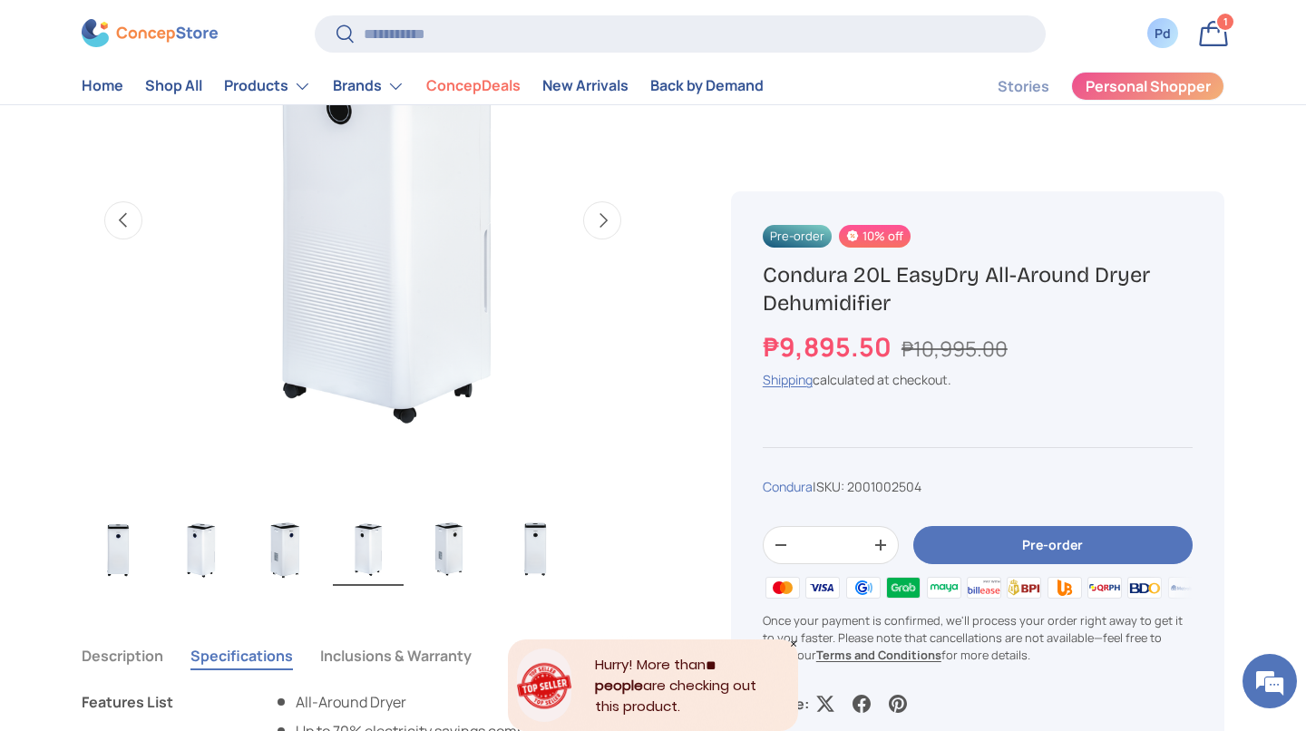
scroll to position [736, 0]
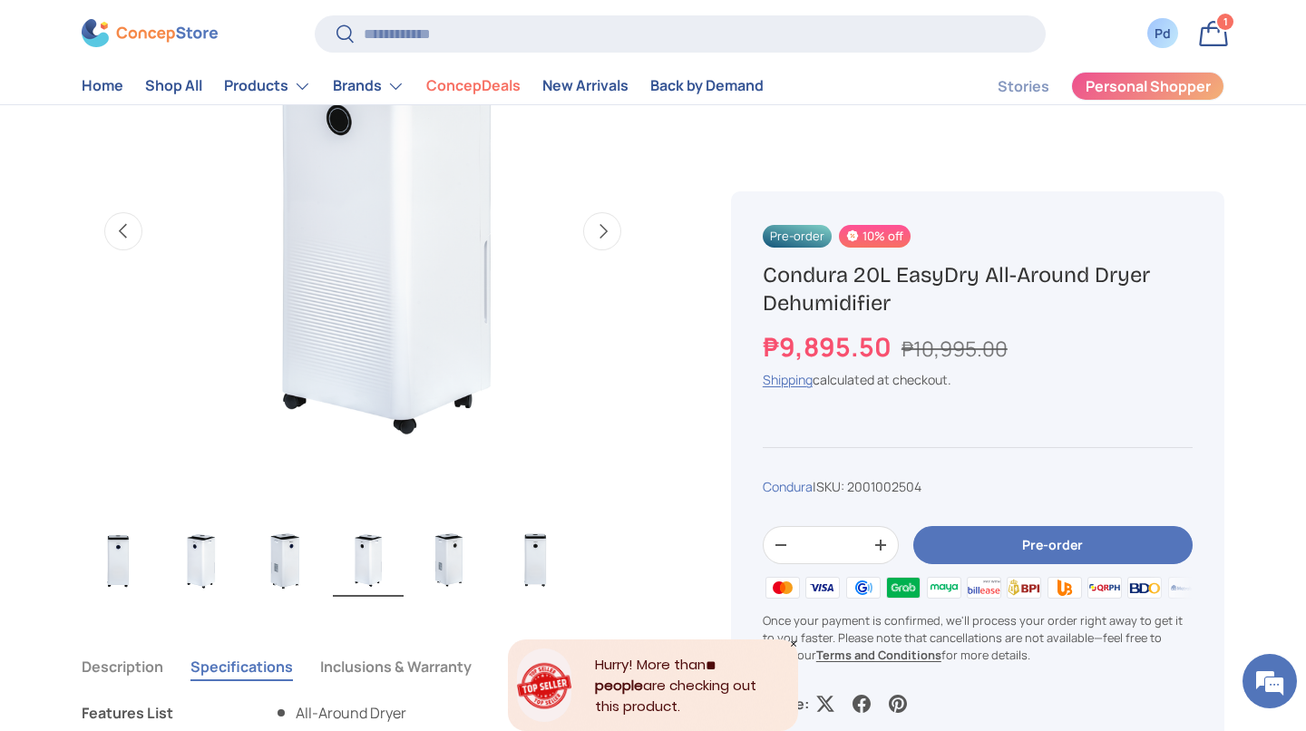
click at [404, 597] on img "Gallery Viewer" at bounding box center [368, 560] width 71 height 73
click at [449, 597] on img "Gallery Viewer" at bounding box center [451, 560] width 71 height 73
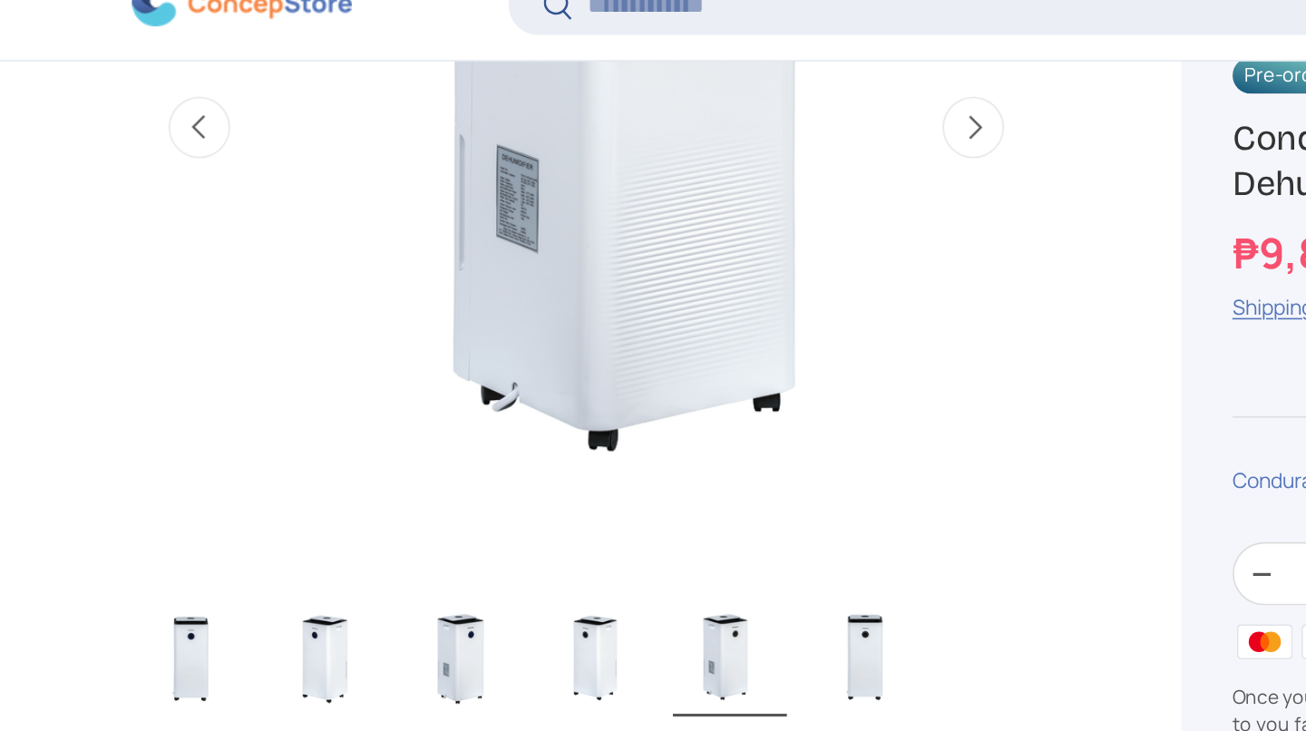
scroll to position [907, 0]
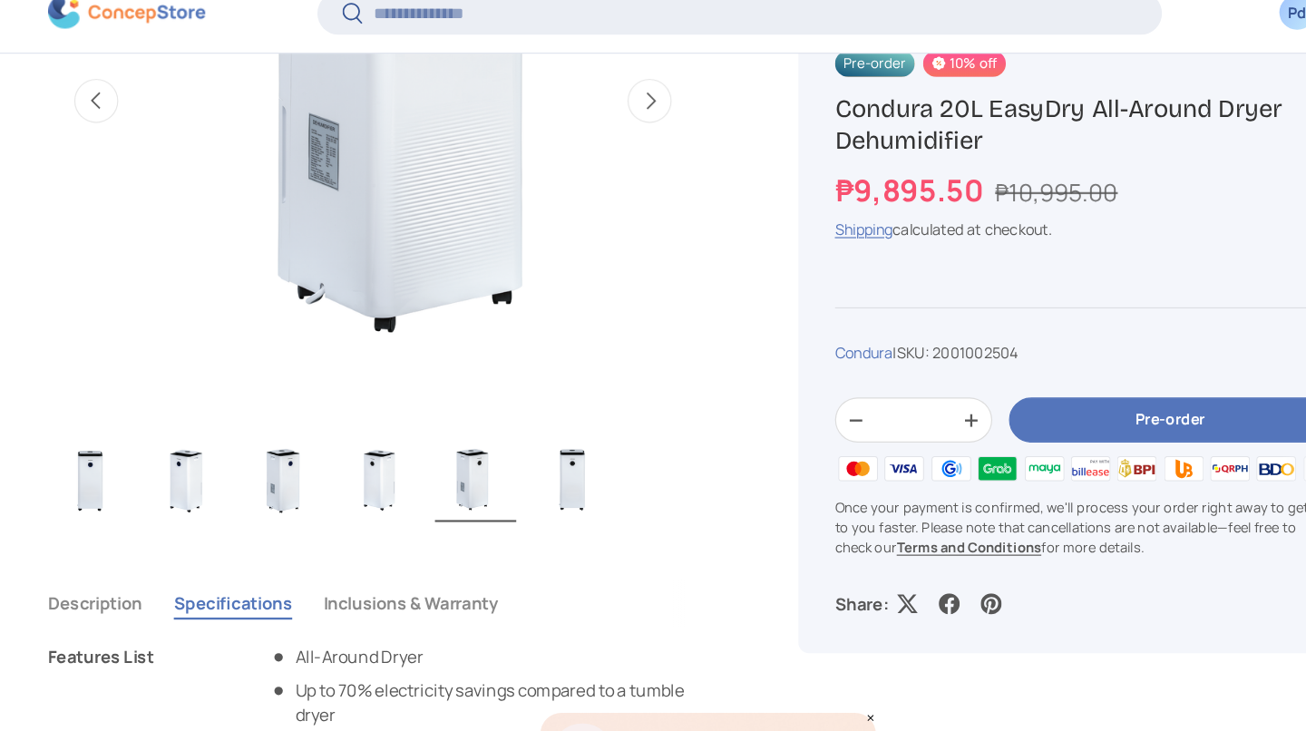
click at [560, 452] on img "Gallery Viewer" at bounding box center [535, 438] width 71 height 73
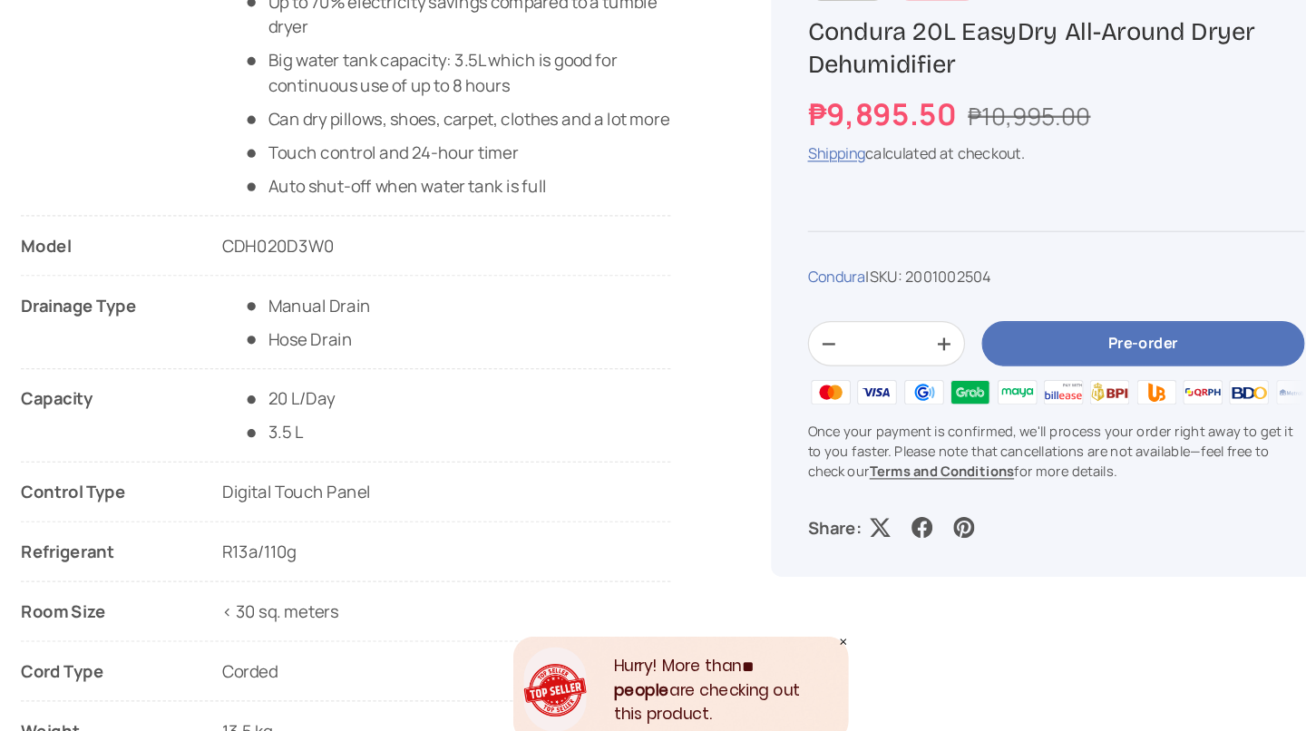
scroll to position [1436, 0]
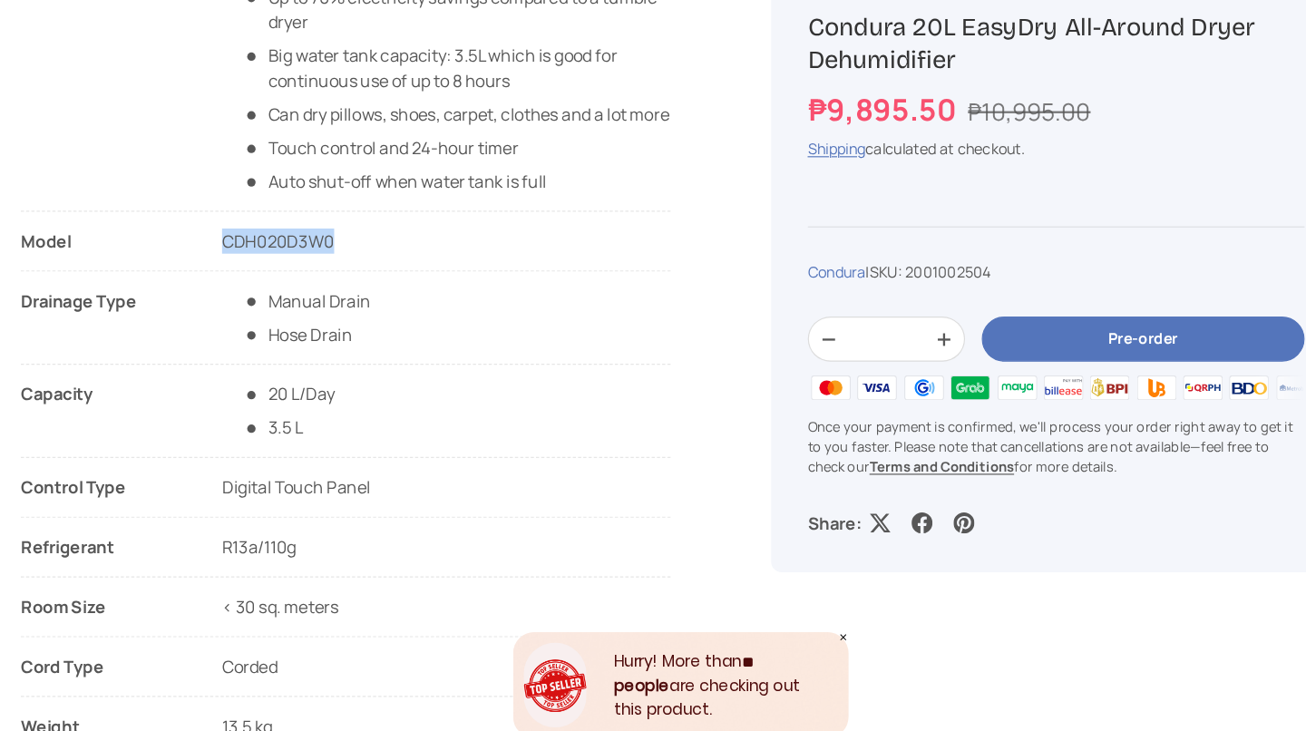
drag, startPoint x: 407, startPoint y: 456, endPoint x: 255, endPoint y: 462, distance: 152.5
click at [255, 327] on li "Model CDH020D3W0" at bounding box center [363, 308] width 562 height 37
copy span "CDH020D3W0"
